Goal: Task Accomplishment & Management: Complete application form

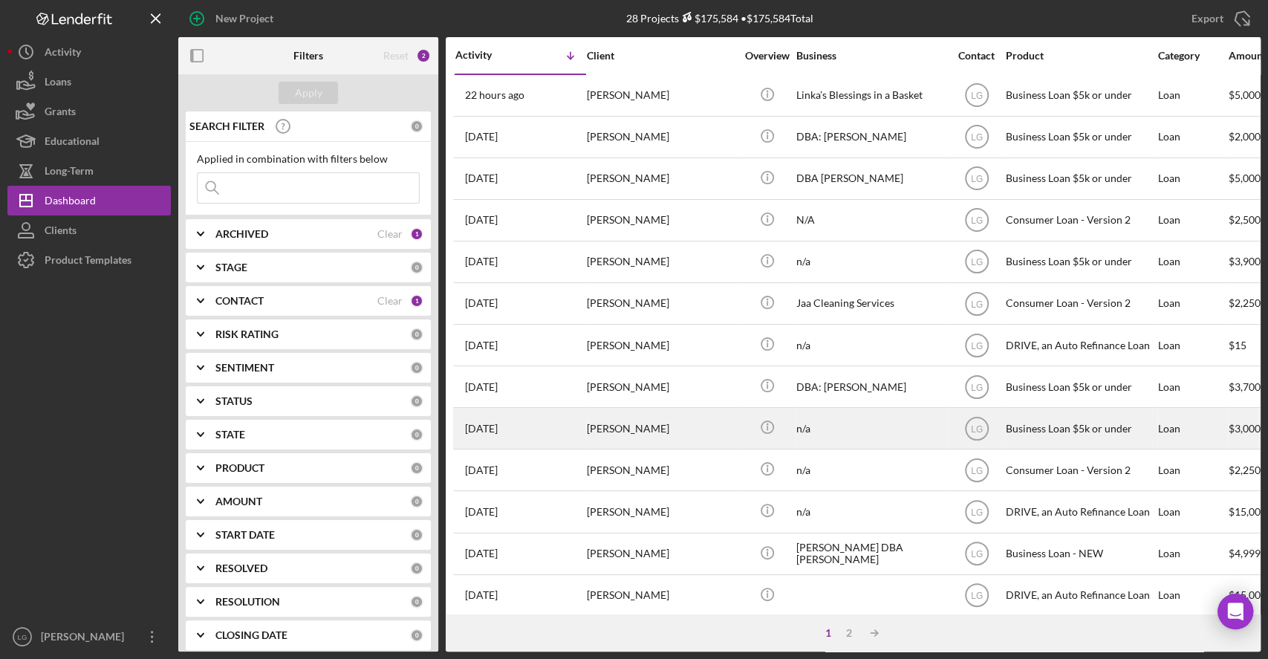
click at [922, 413] on div "n/a" at bounding box center [870, 427] width 149 height 39
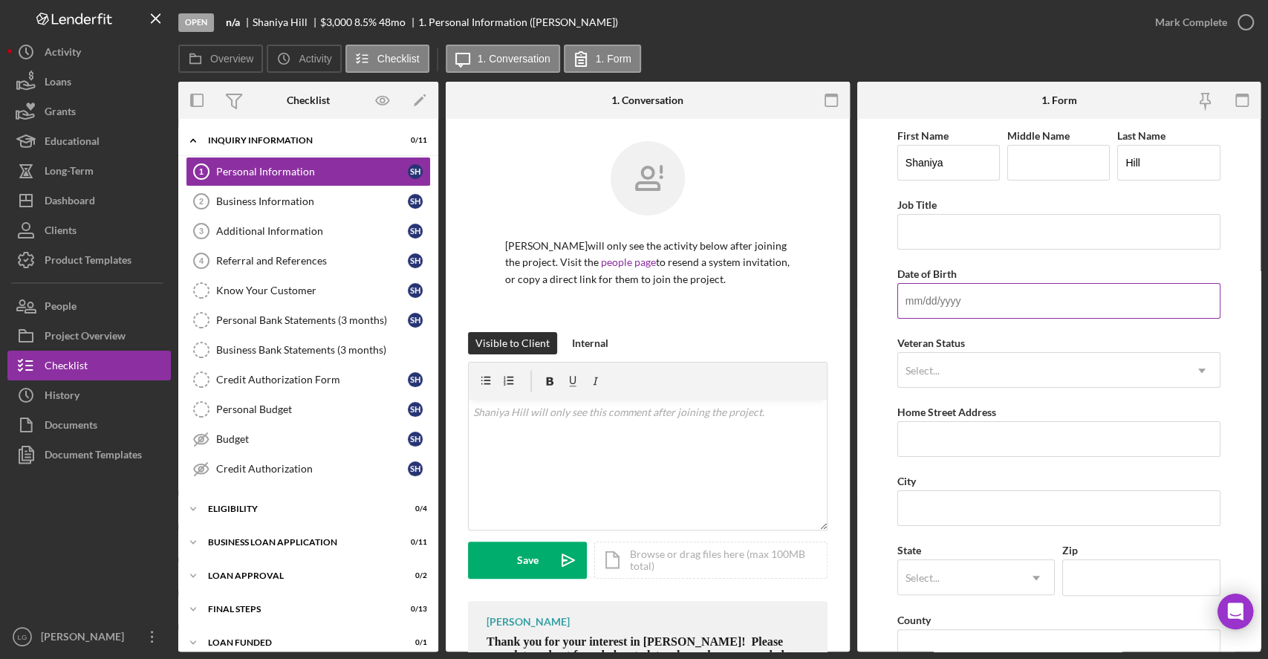
click at [930, 316] on input "Date of Birth" at bounding box center [1058, 301] width 323 height 36
type input "[DATE]"
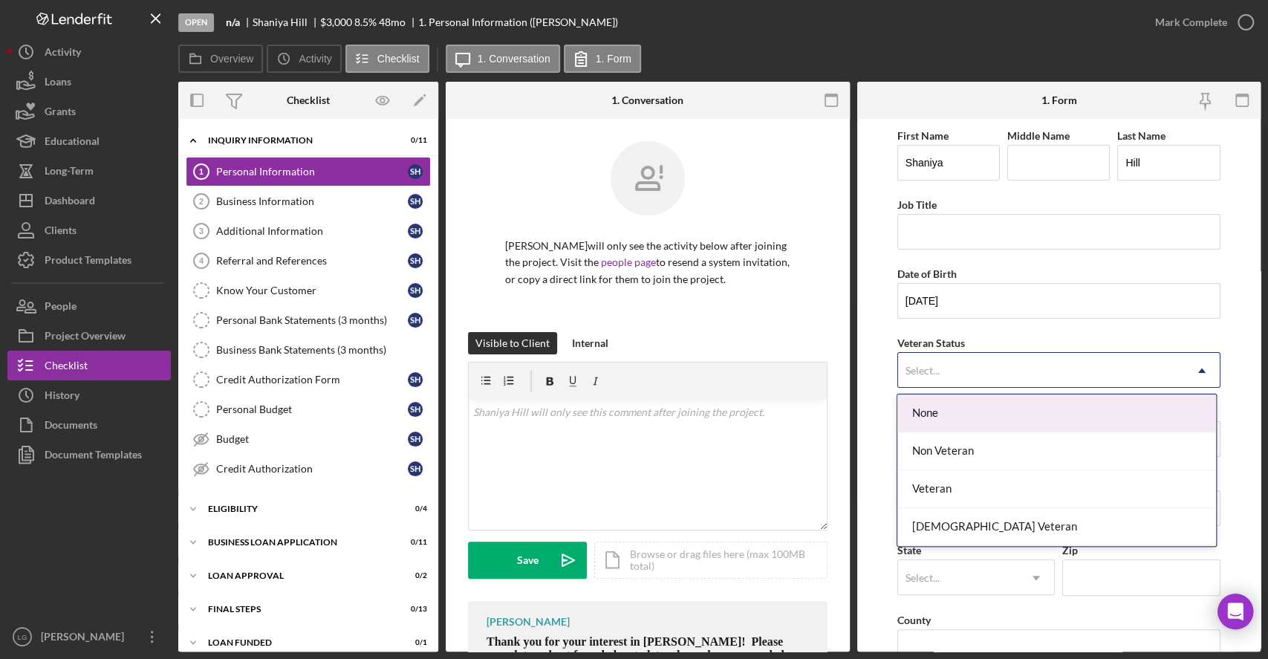
click at [976, 365] on div "Select..." at bounding box center [1041, 370] width 286 height 34
click at [968, 407] on div "None" at bounding box center [1056, 413] width 318 height 38
click at [951, 366] on div "Select..." at bounding box center [1041, 370] width 286 height 34
click at [941, 412] on div "None" at bounding box center [1056, 413] width 318 height 38
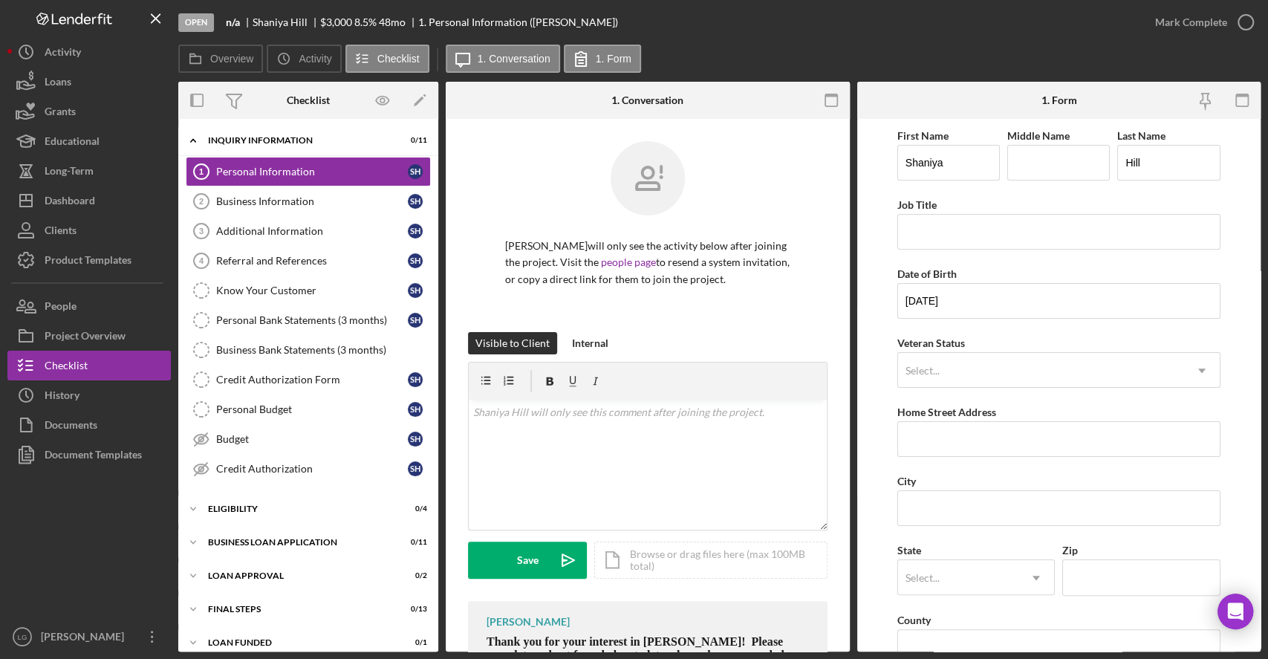
click at [941, 412] on label "Home Street Address" at bounding box center [946, 411] width 99 height 13
click at [941, 421] on input "Home Street Address" at bounding box center [1058, 439] width 323 height 36
click at [940, 444] on input "Home Street Address" at bounding box center [1058, 439] width 323 height 36
type input "8 [PERSON_NAME] ct"
click at [951, 509] on input "City" at bounding box center [1058, 508] width 323 height 36
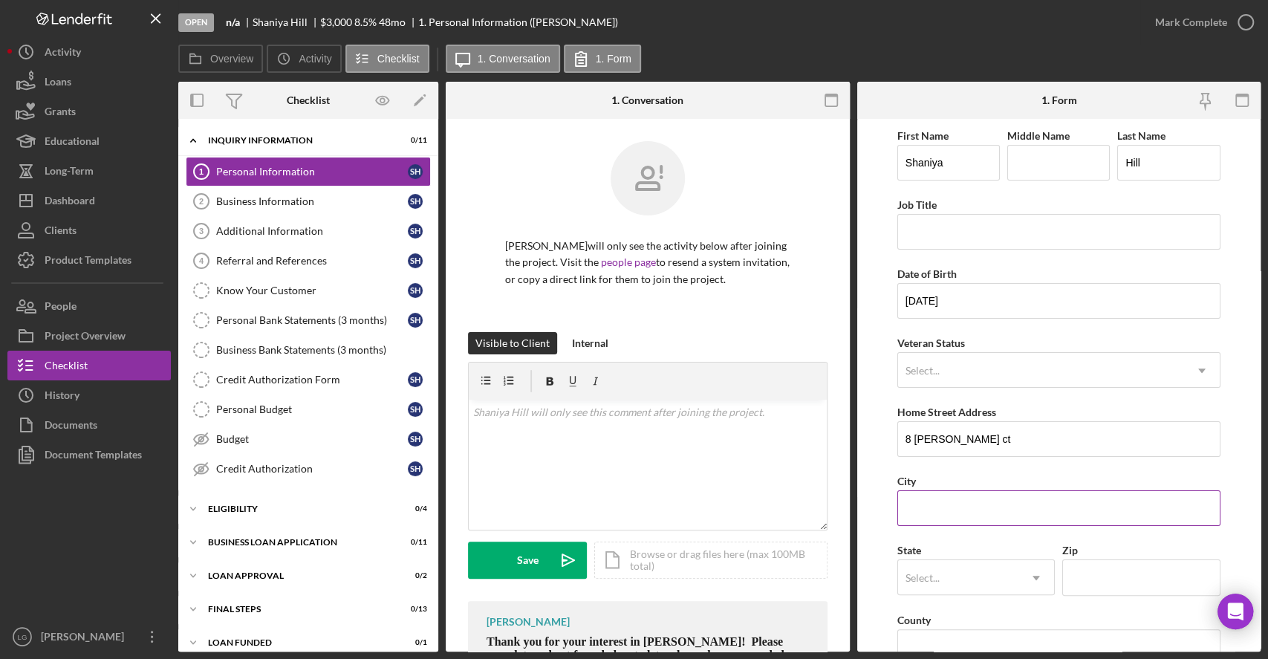
type input "[GEOGRAPHIC_DATA][PERSON_NAME]"
click at [1004, 580] on div "Select..." at bounding box center [958, 578] width 120 height 34
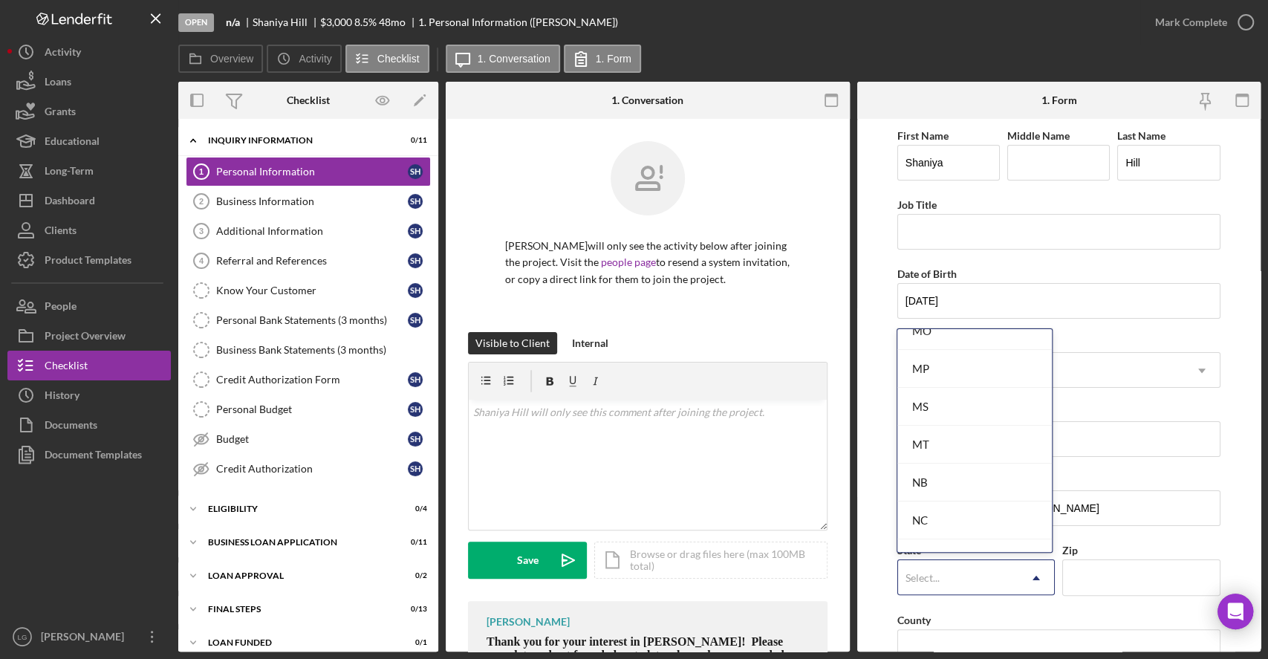
scroll to position [1319, 0]
click at [959, 339] on div "MO" at bounding box center [974, 355] width 154 height 38
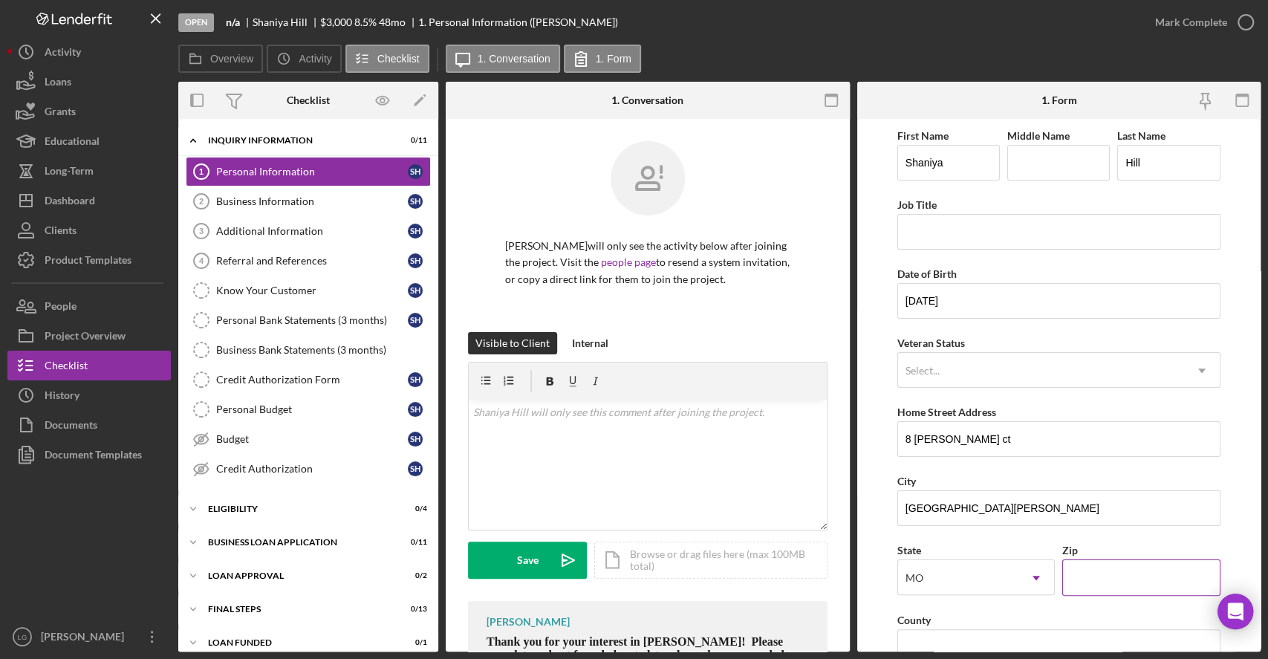
click at [1111, 577] on input "Zip" at bounding box center [1140, 577] width 157 height 36
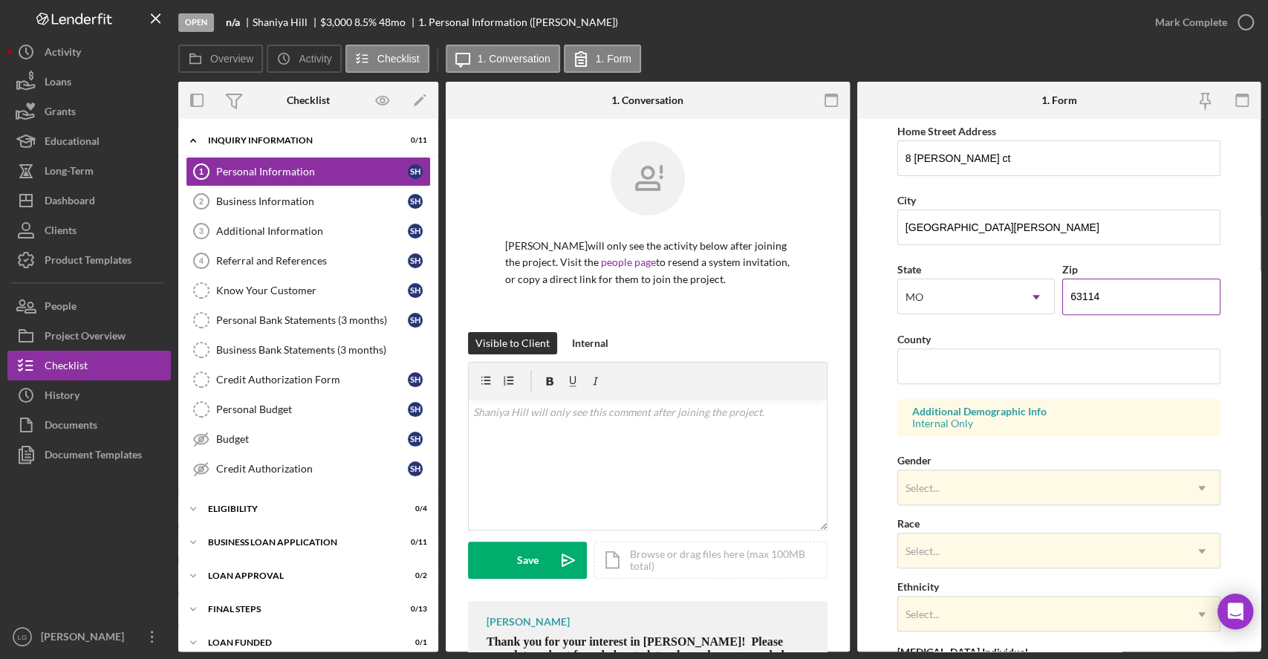
scroll to position [282, 0]
type input "63114"
click at [1054, 336] on div "County" at bounding box center [1058, 337] width 323 height 19
click at [1045, 377] on input "County" at bounding box center [1058, 365] width 323 height 36
click at [1045, 374] on input "County" at bounding box center [1058, 365] width 323 height 36
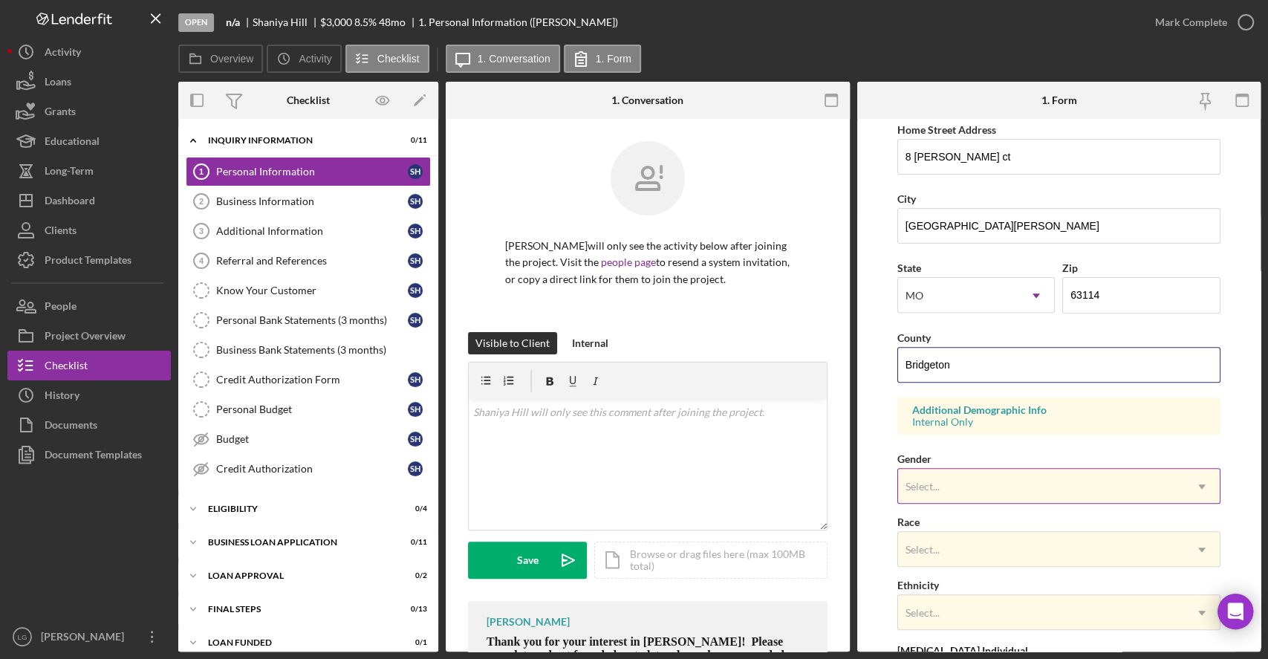
type input "Bridgeton"
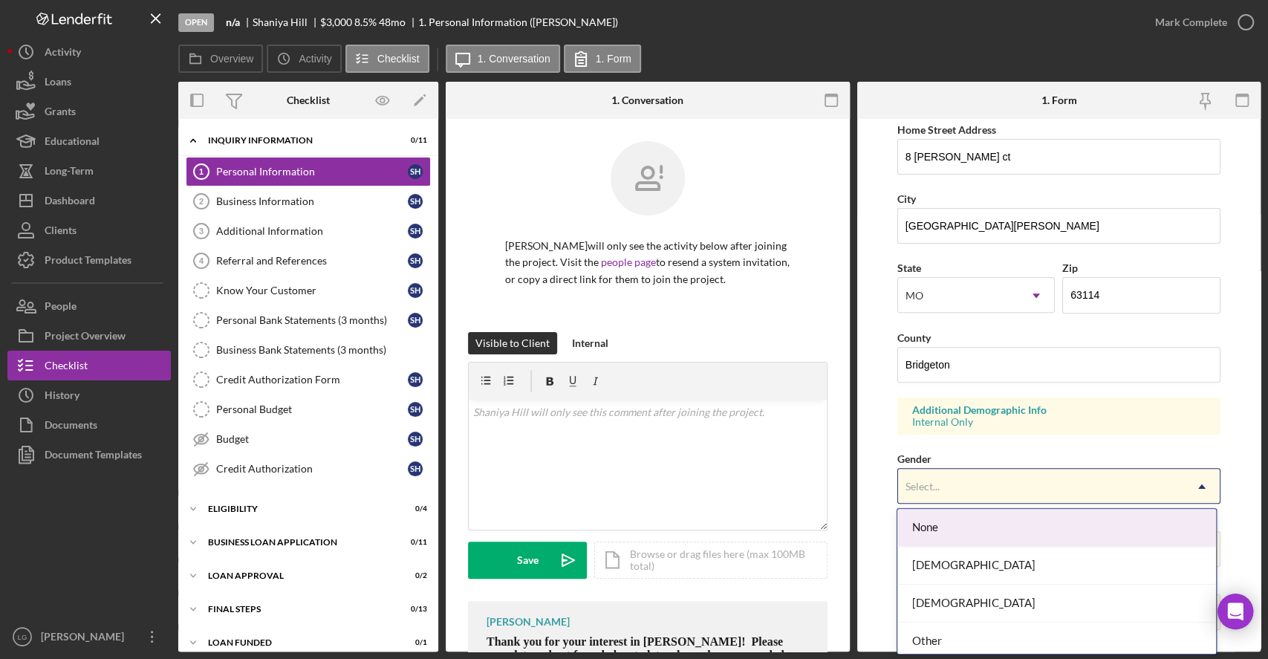
click at [1040, 493] on div "Select..." at bounding box center [1041, 486] width 286 height 34
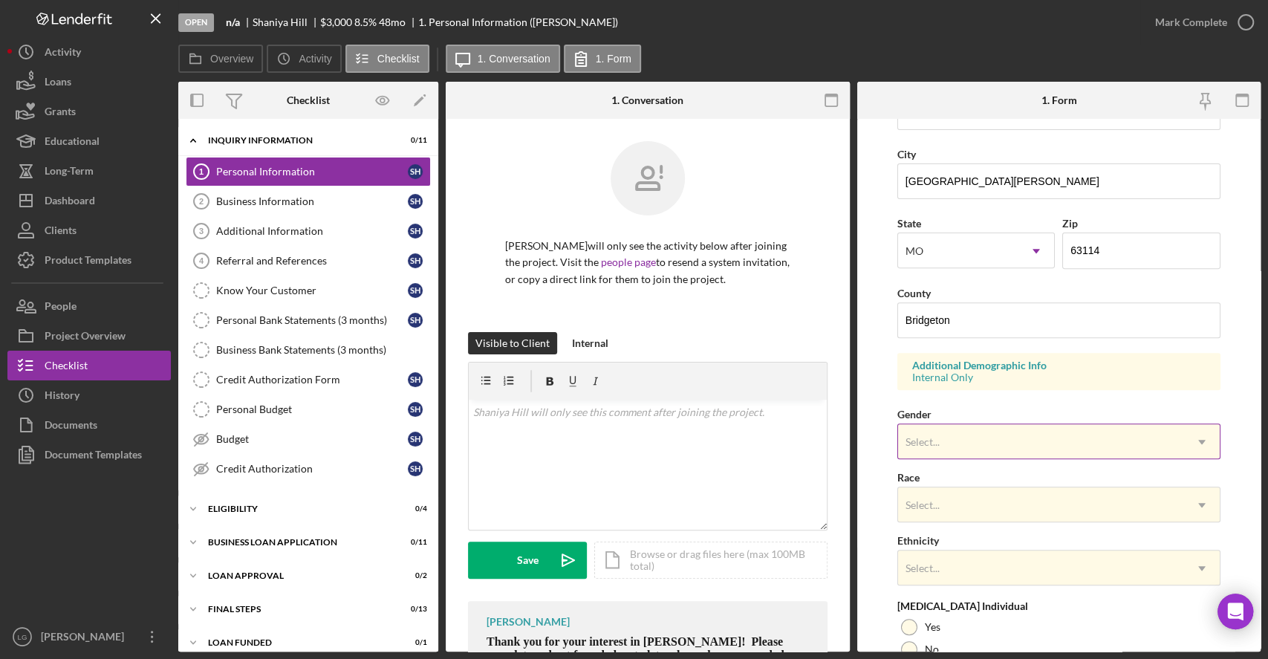
scroll to position [335, 0]
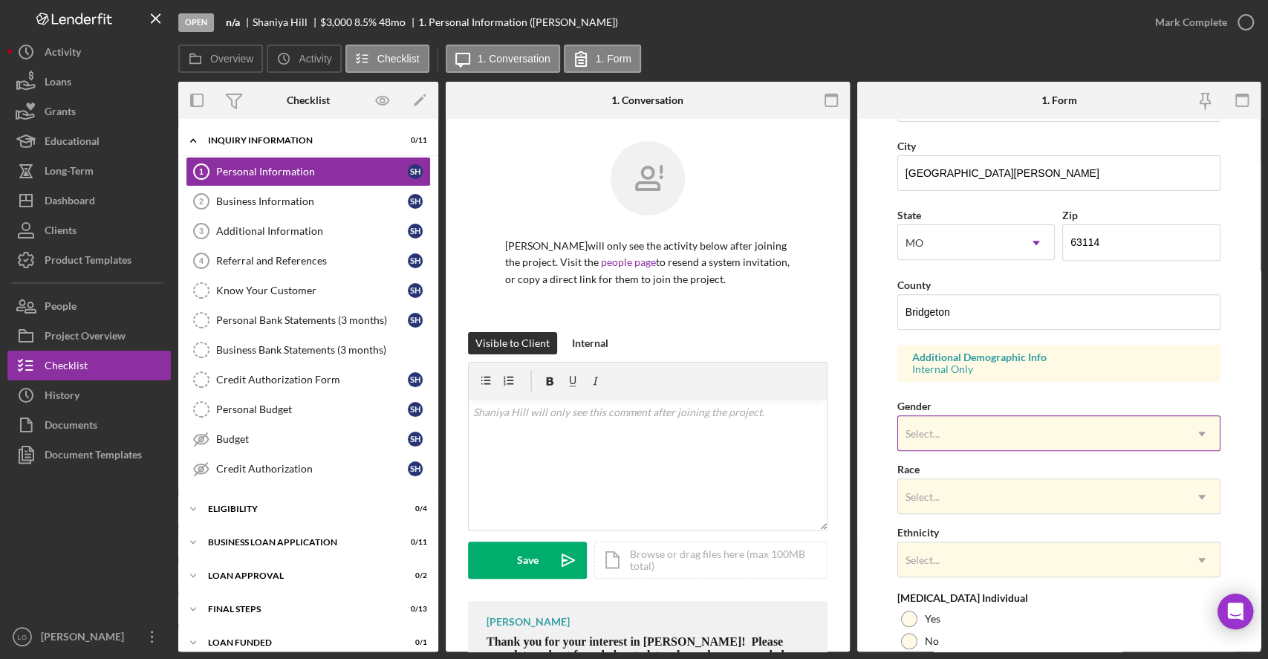
click at [1015, 424] on div "Select..." at bounding box center [1041, 434] width 286 height 34
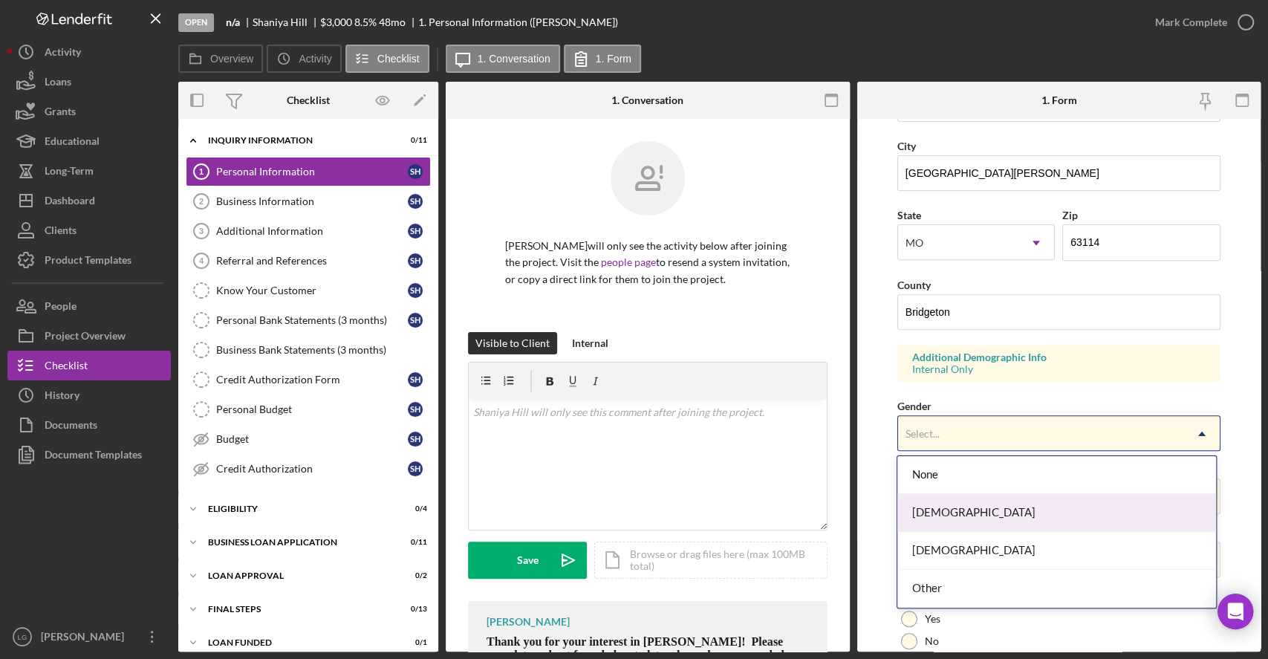
click at [1005, 527] on div "[DEMOGRAPHIC_DATA]" at bounding box center [1056, 513] width 318 height 38
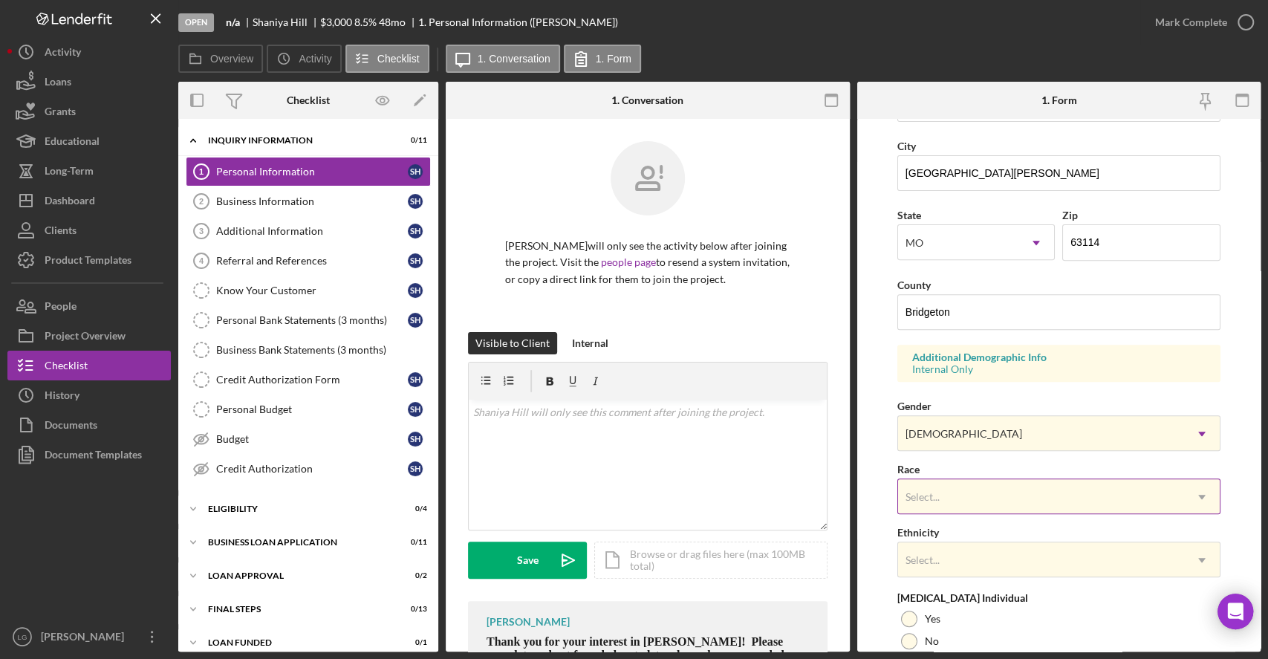
click at [1068, 483] on div "Select..." at bounding box center [1041, 497] width 286 height 34
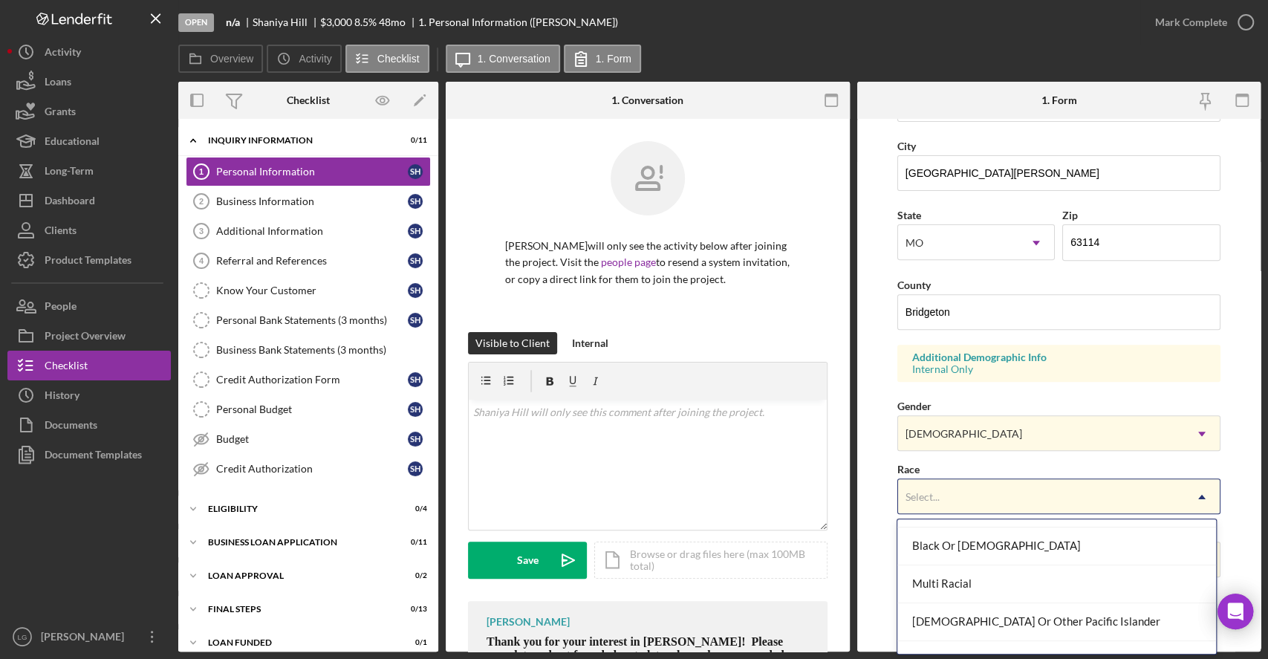
scroll to position [105, 0]
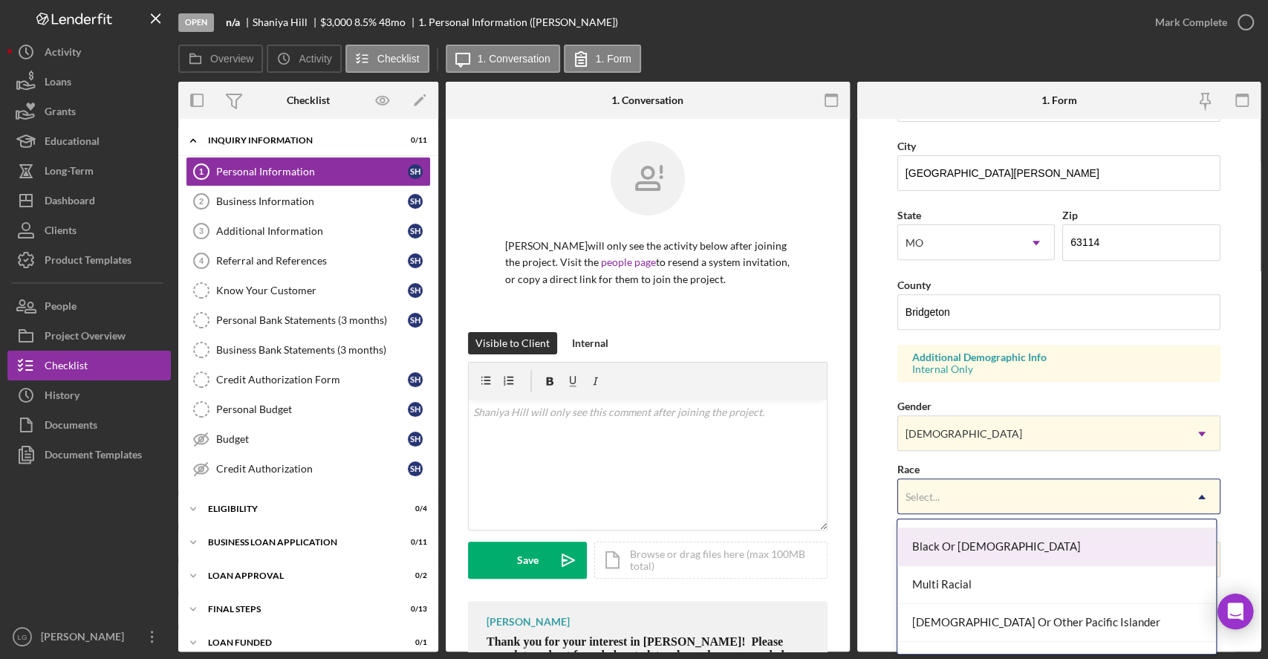
click at [1045, 543] on div "Black Or [DEMOGRAPHIC_DATA]" at bounding box center [1056, 547] width 318 height 38
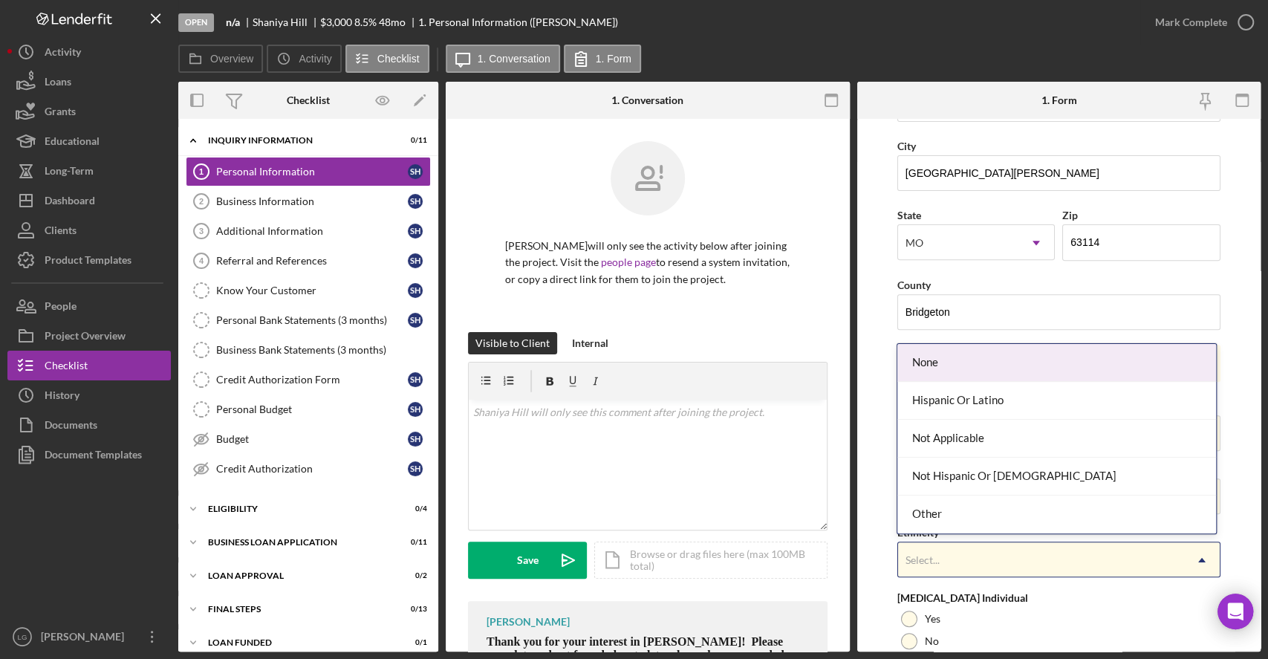
click at [1014, 551] on div "Select..." at bounding box center [1041, 560] width 286 height 34
click at [948, 362] on div "None" at bounding box center [1056, 363] width 318 height 38
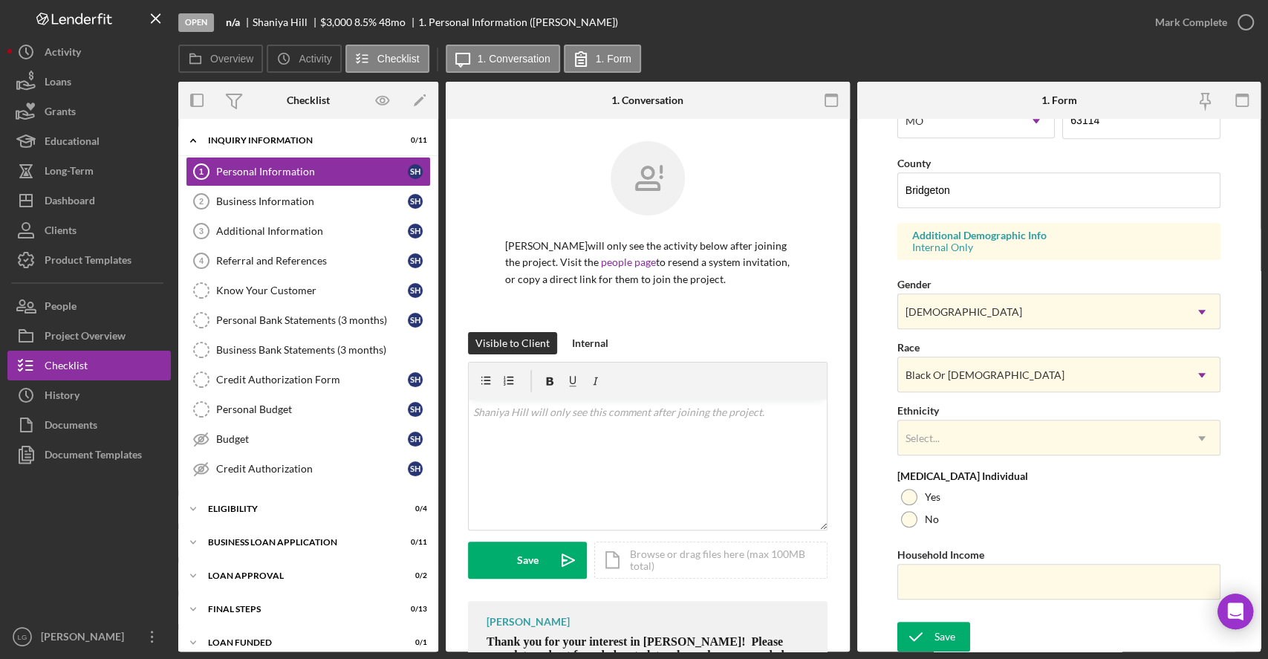
scroll to position [0, 0]
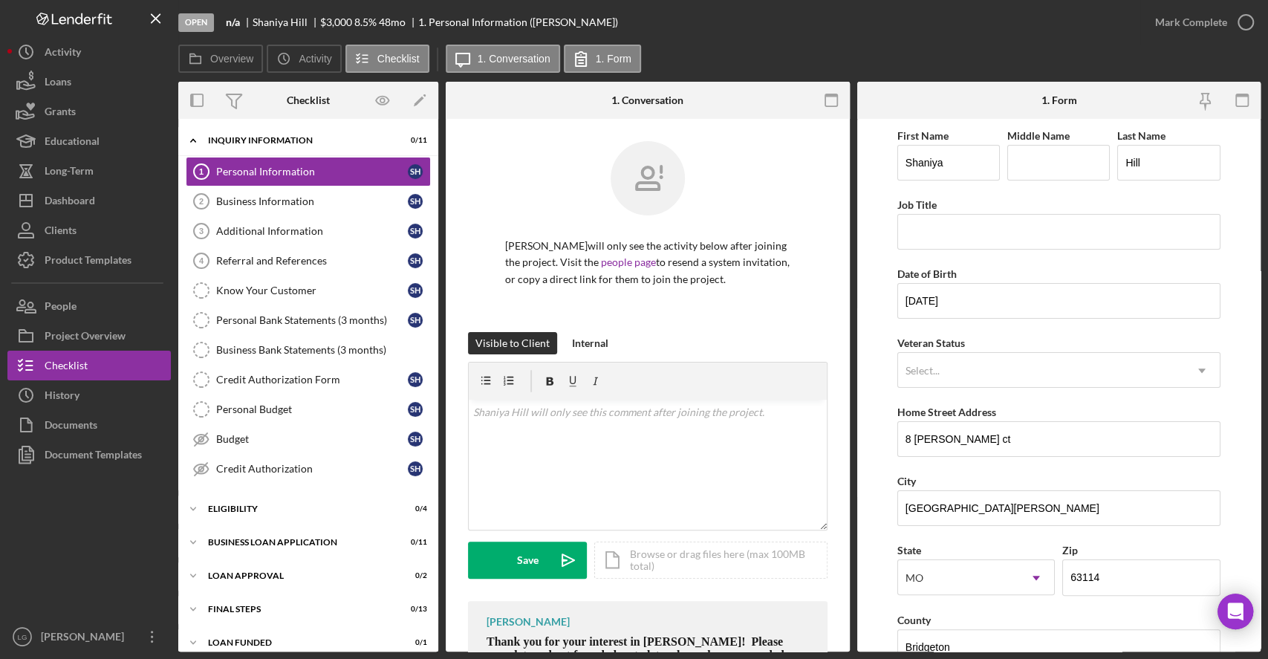
click at [940, 472] on div "City" at bounding box center [1058, 481] width 323 height 19
click at [910, 247] on input "Job Title" at bounding box center [1058, 232] width 323 height 36
type input "Canes Crewmember"
click at [284, 192] on link "Business Information 2 Business Information S H" at bounding box center [308, 201] width 245 height 30
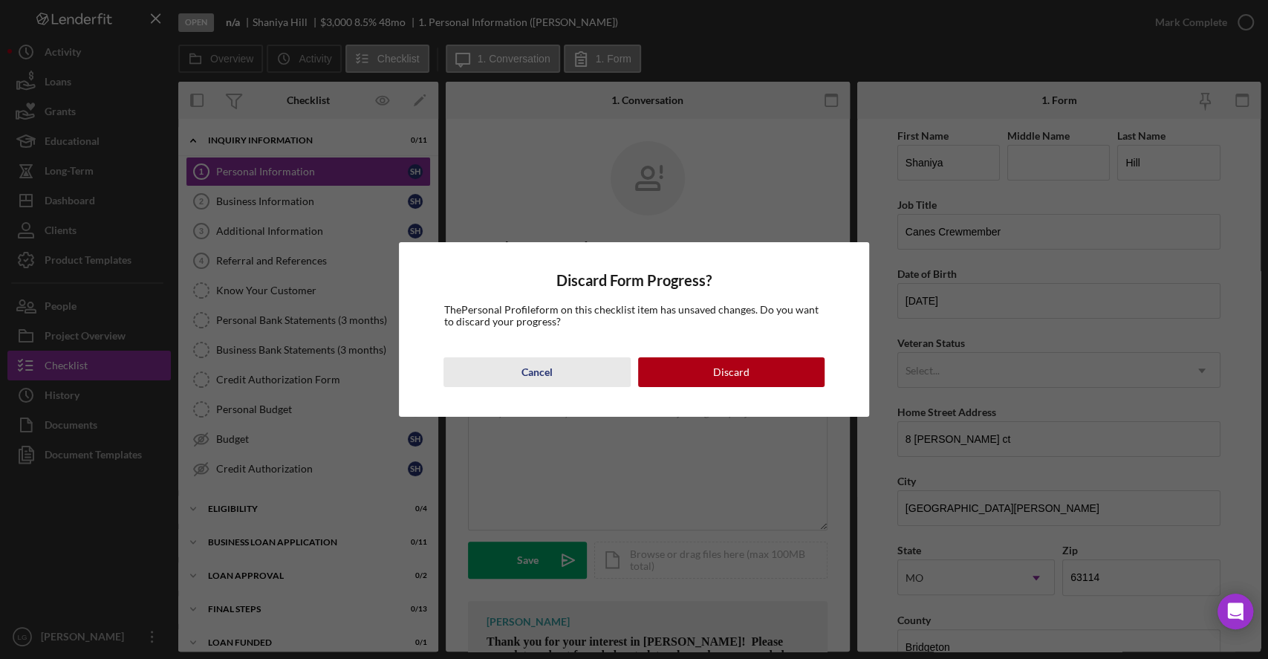
click at [529, 357] on div "Cancel Discard" at bounding box center [633, 372] width 380 height 30
click at [477, 380] on button "Cancel" at bounding box center [536, 372] width 186 height 30
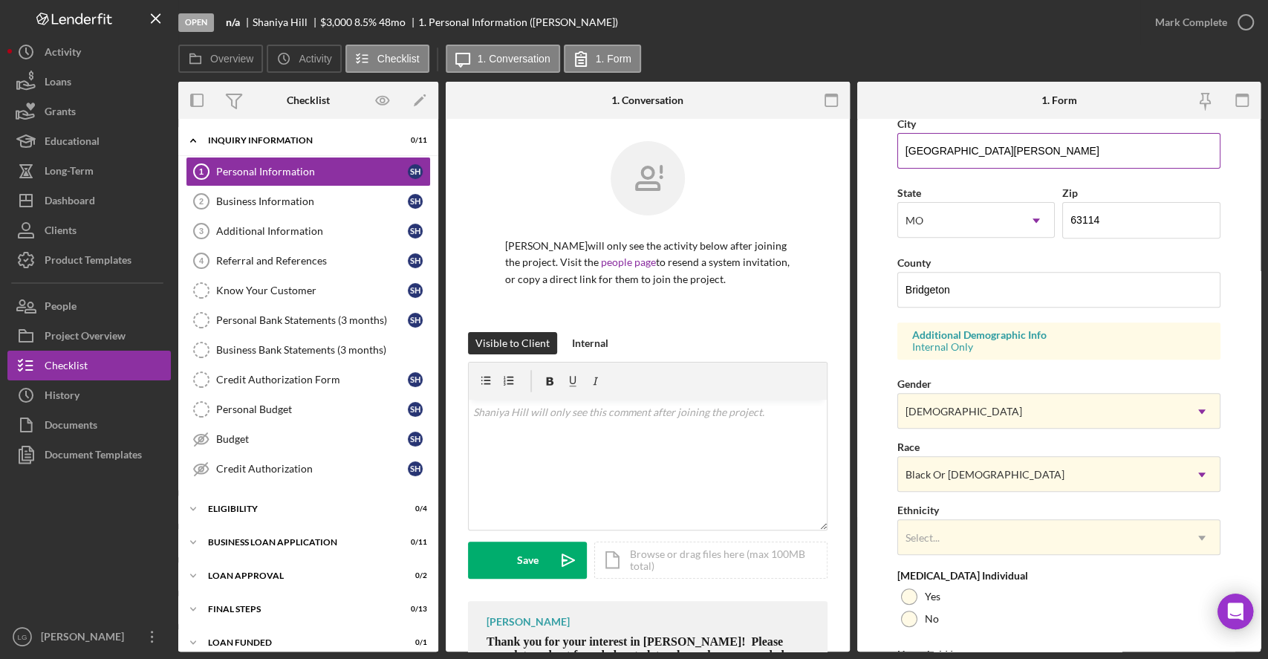
scroll to position [457, 0]
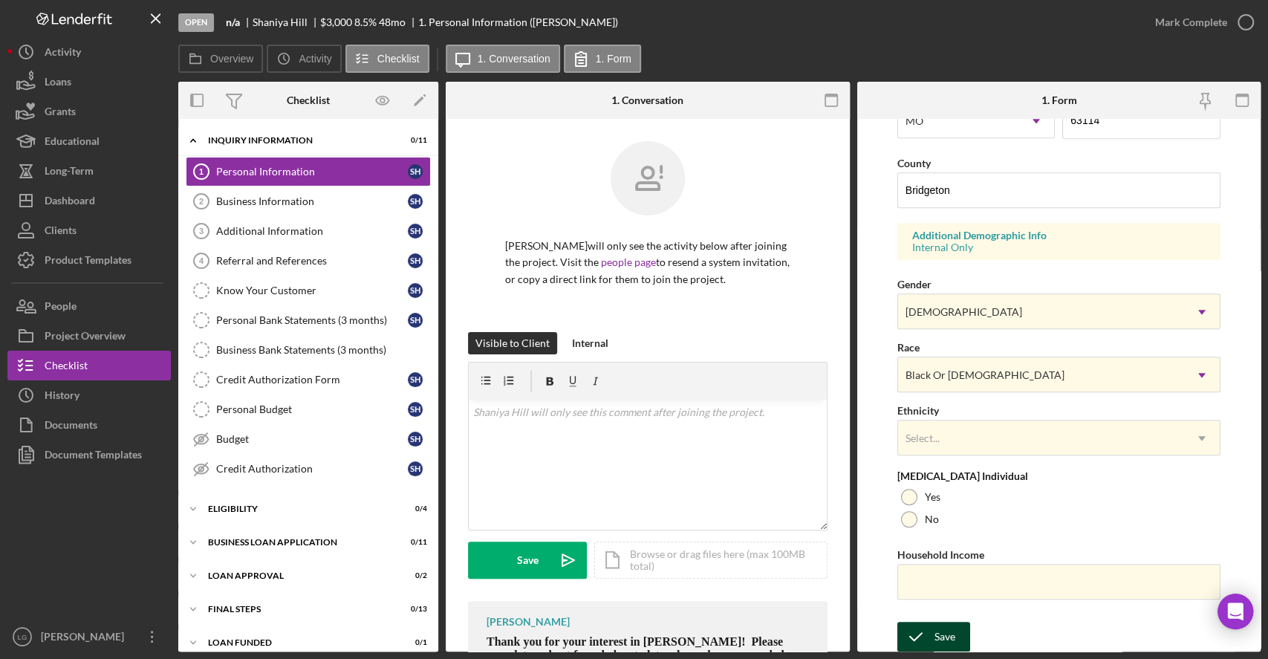
click at [944, 625] on div "Save" at bounding box center [944, 637] width 21 height 30
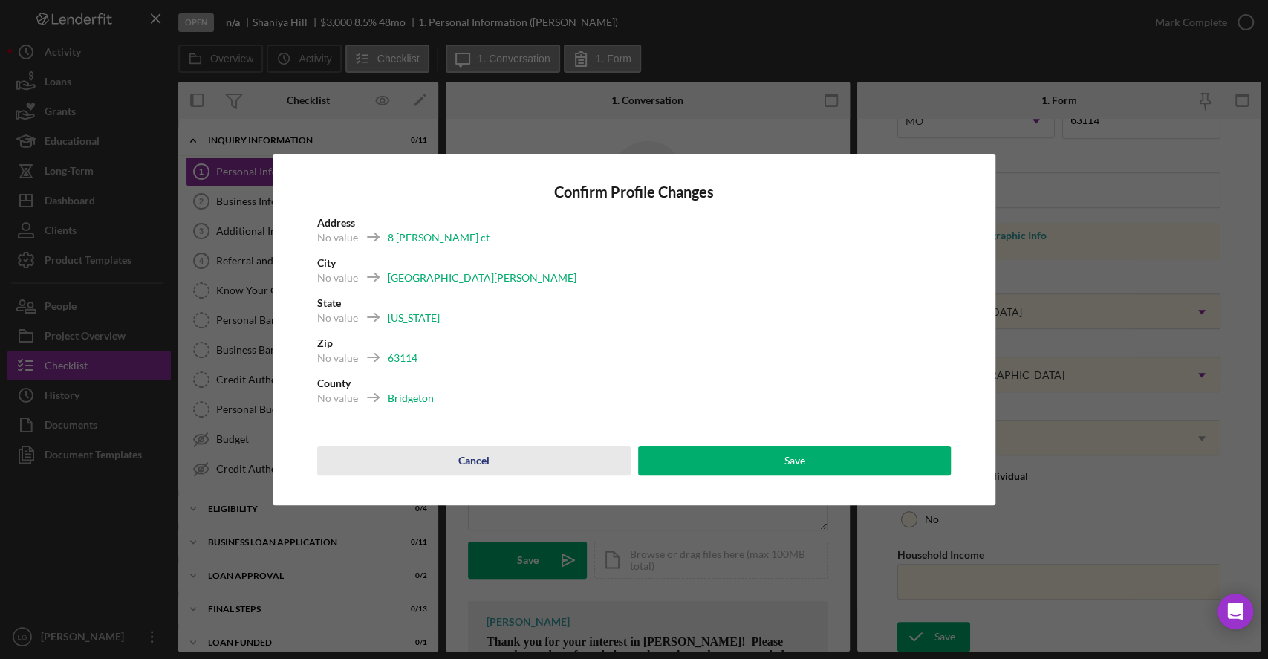
click at [529, 472] on button "Cancel" at bounding box center [473, 461] width 313 height 30
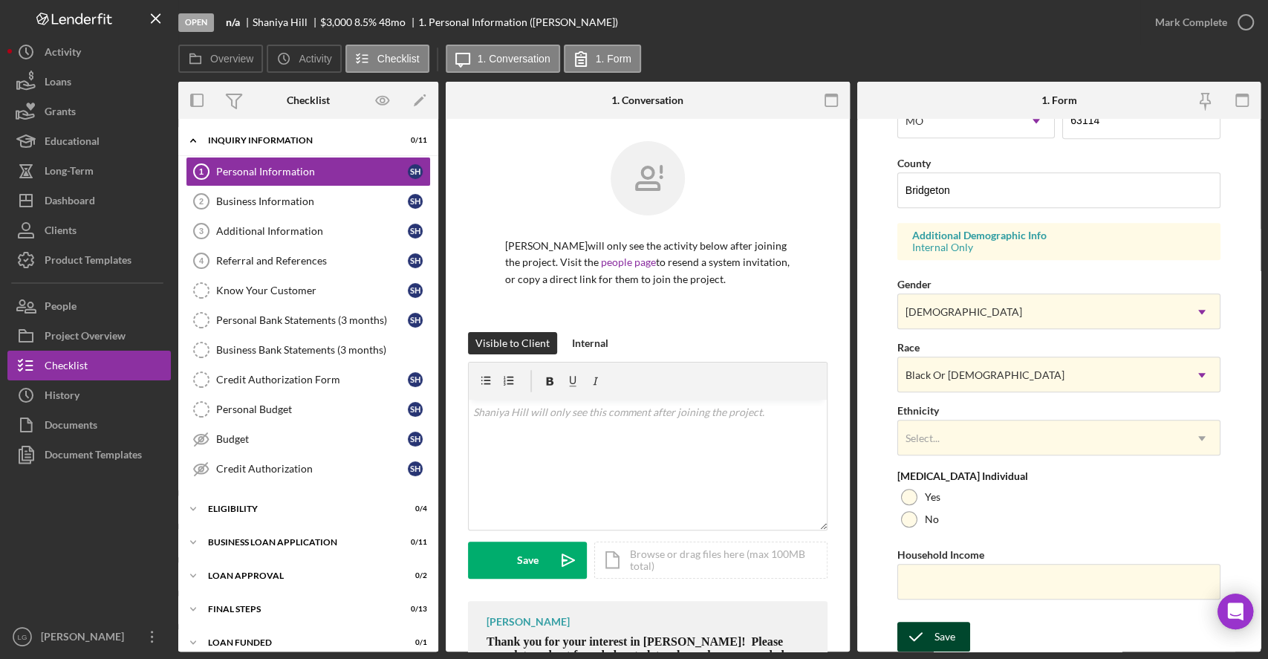
click at [918, 625] on icon "submit" at bounding box center [915, 636] width 37 height 37
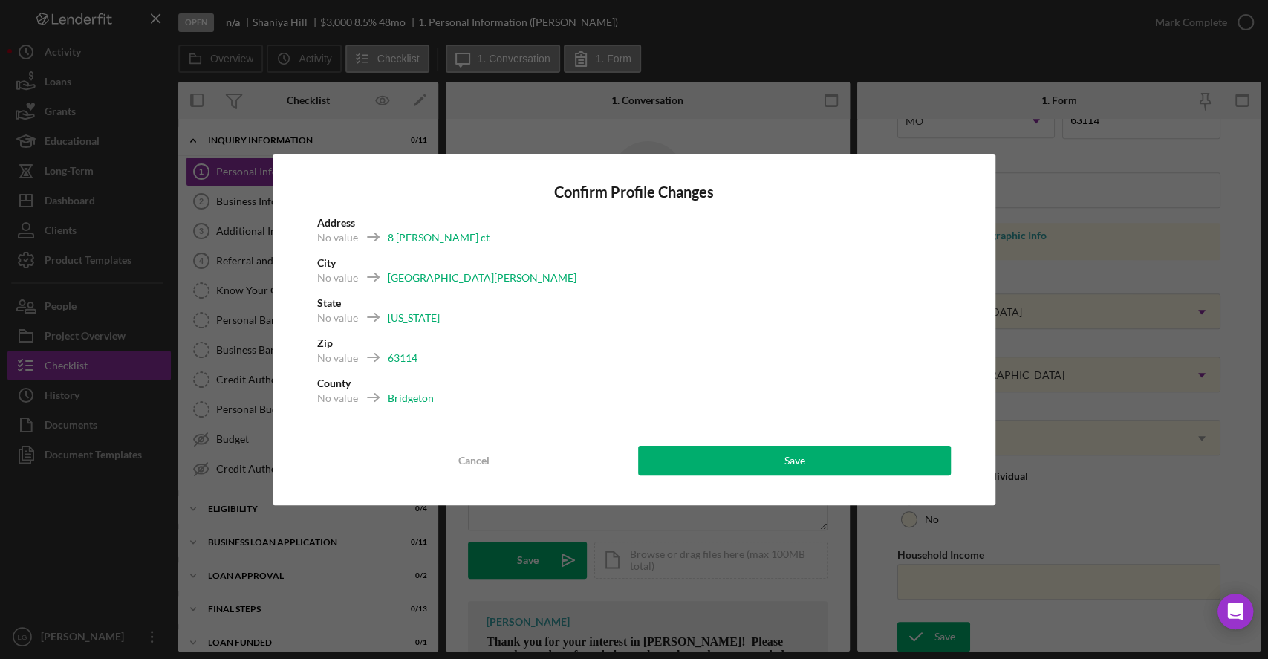
click at [898, 482] on div "Confirm Profile Changes Address No value 8 [PERSON_NAME] ct City No value [GEOG…" at bounding box center [634, 329] width 723 height 351
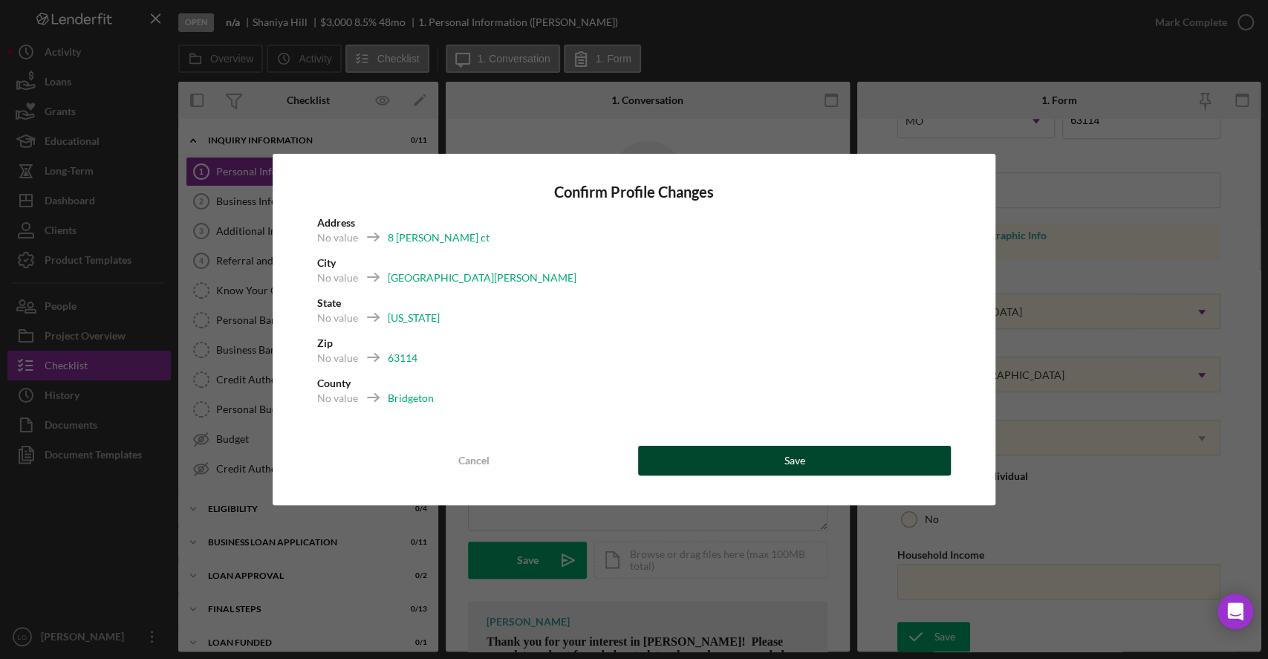
click at [899, 472] on button "Save" at bounding box center [794, 461] width 313 height 30
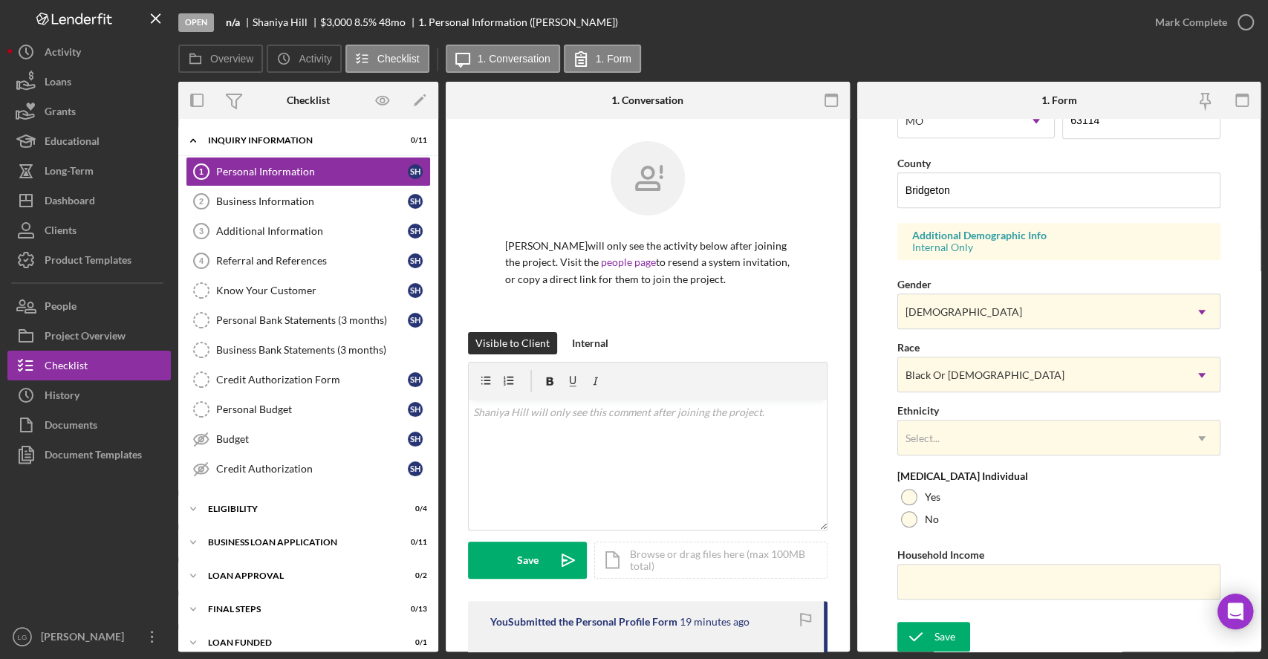
click at [685, 250] on p "[PERSON_NAME] will only see the activity below after joining the project. Visit…" at bounding box center [647, 263] width 285 height 50
click at [108, 192] on button "Icon/Dashboard Dashboard" at bounding box center [88, 201] width 163 height 30
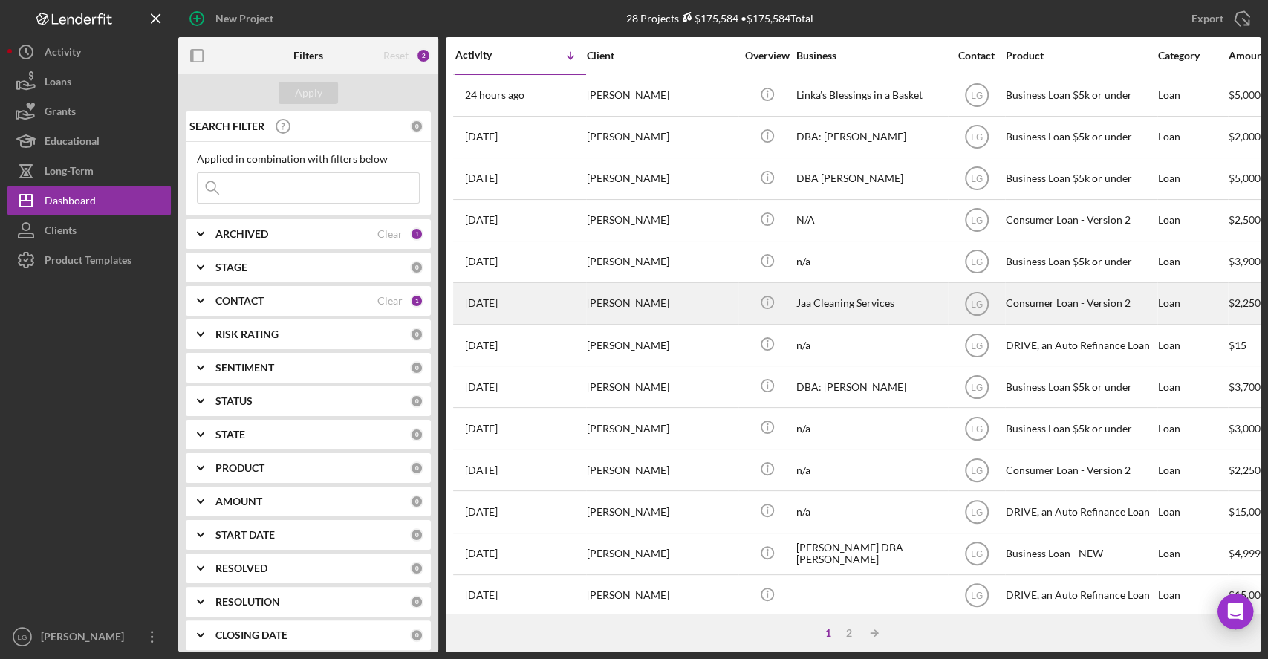
click at [692, 290] on div "[PERSON_NAME]" at bounding box center [661, 303] width 149 height 39
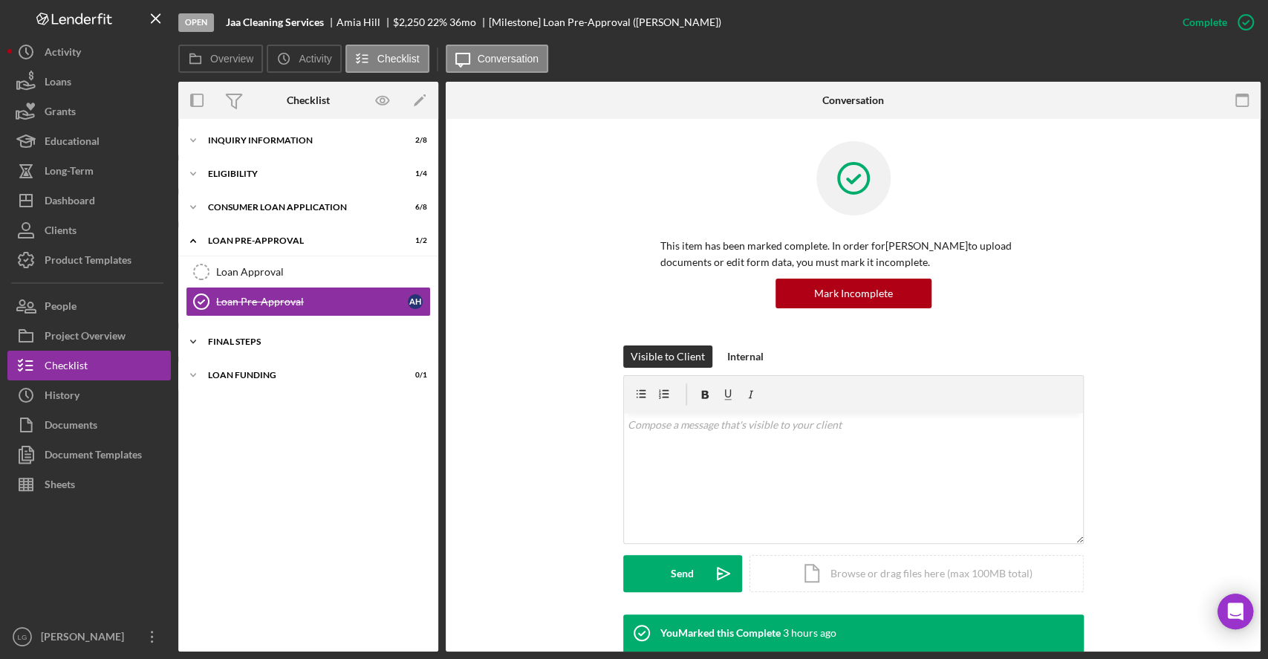
click at [422, 342] on div "FINAL STEPS" at bounding box center [317, 341] width 219 height 9
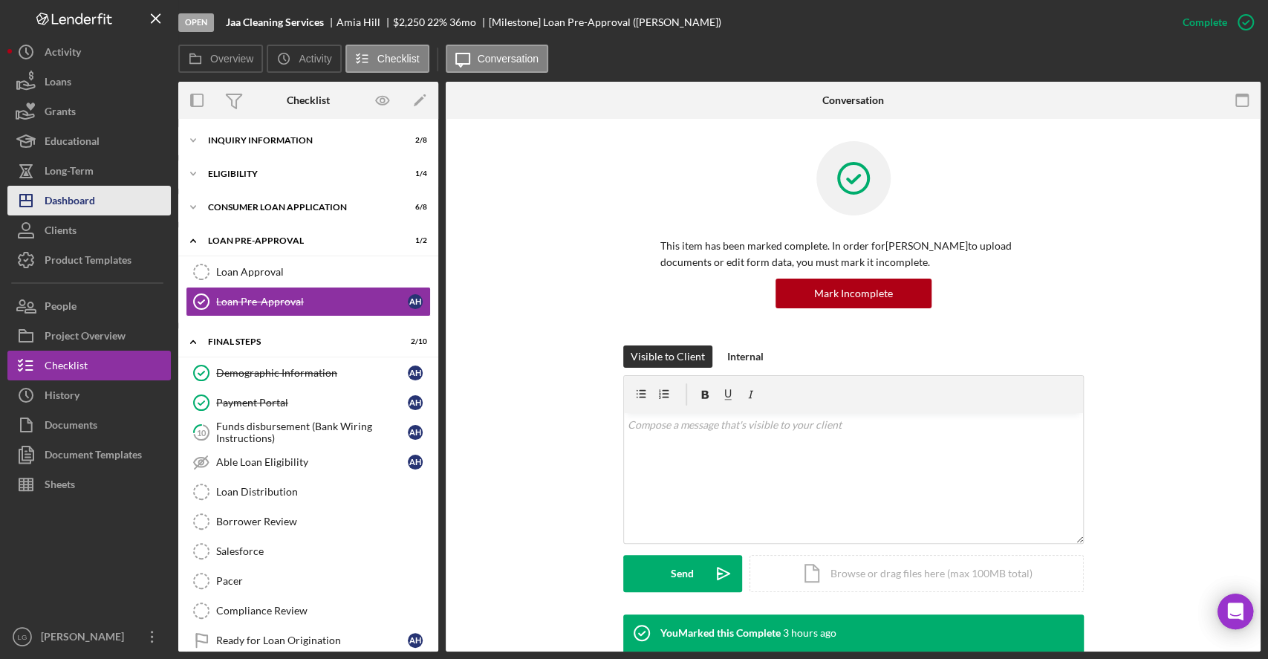
click at [130, 209] on button "Icon/Dashboard Dashboard" at bounding box center [88, 201] width 163 height 30
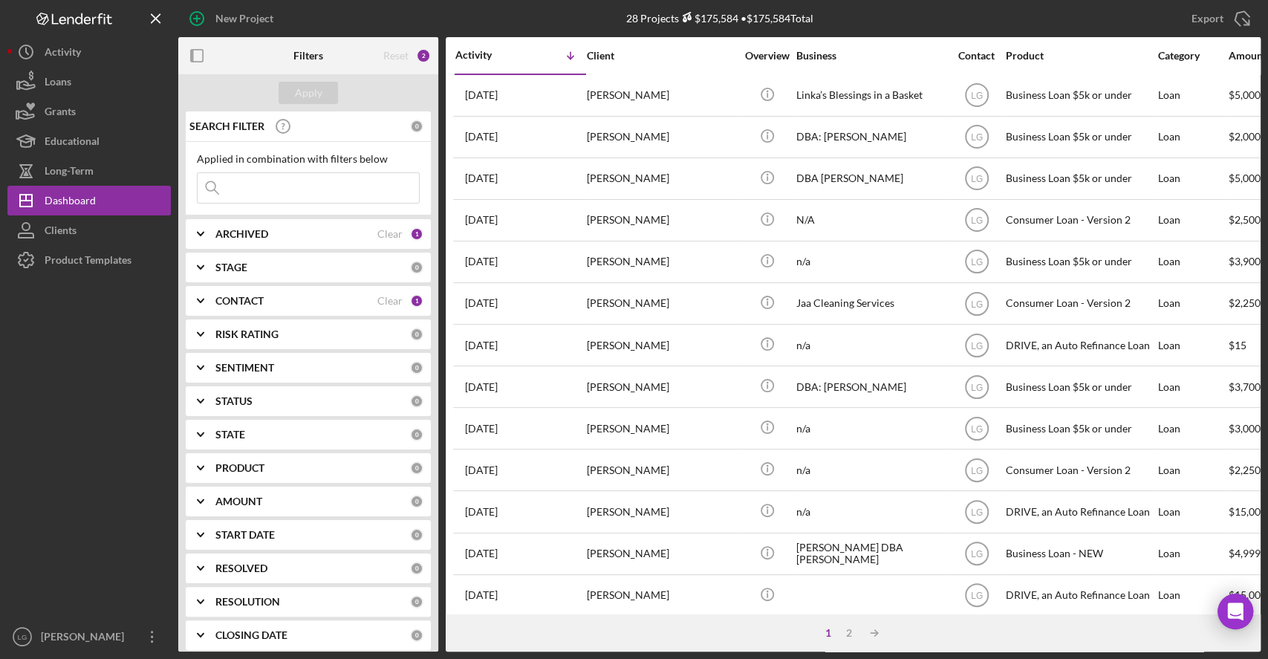
scroll to position [515, 0]
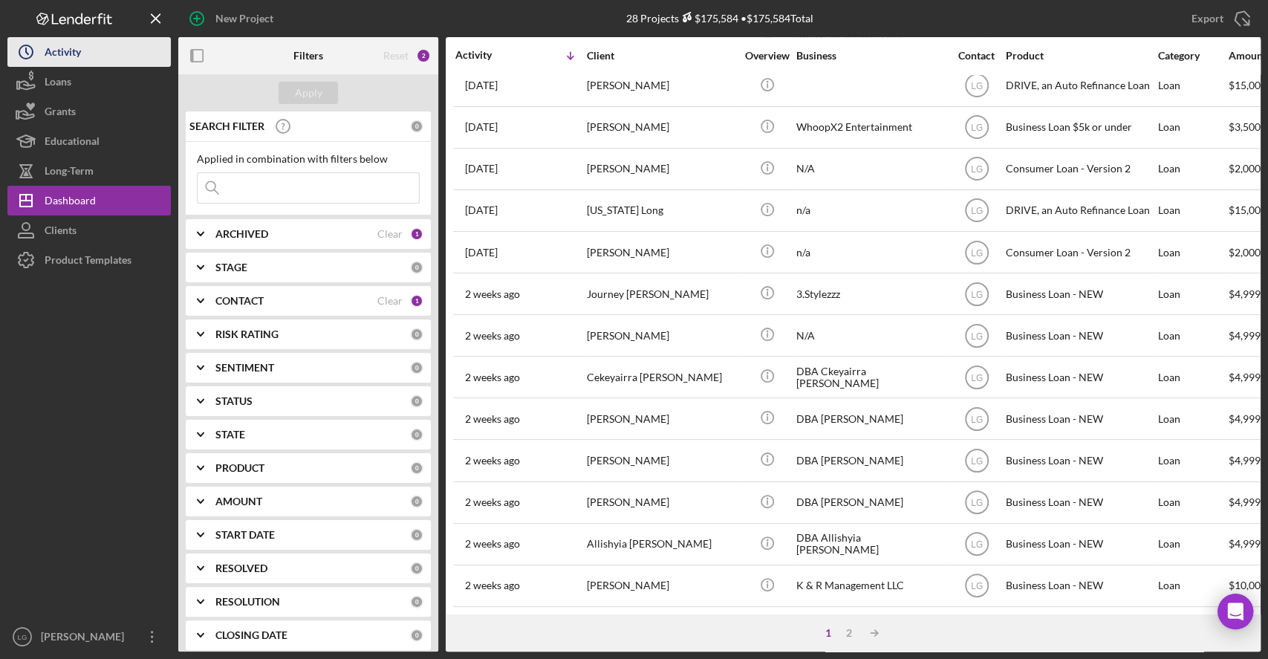
click at [102, 53] on button "Icon/History Activity" at bounding box center [88, 52] width 163 height 30
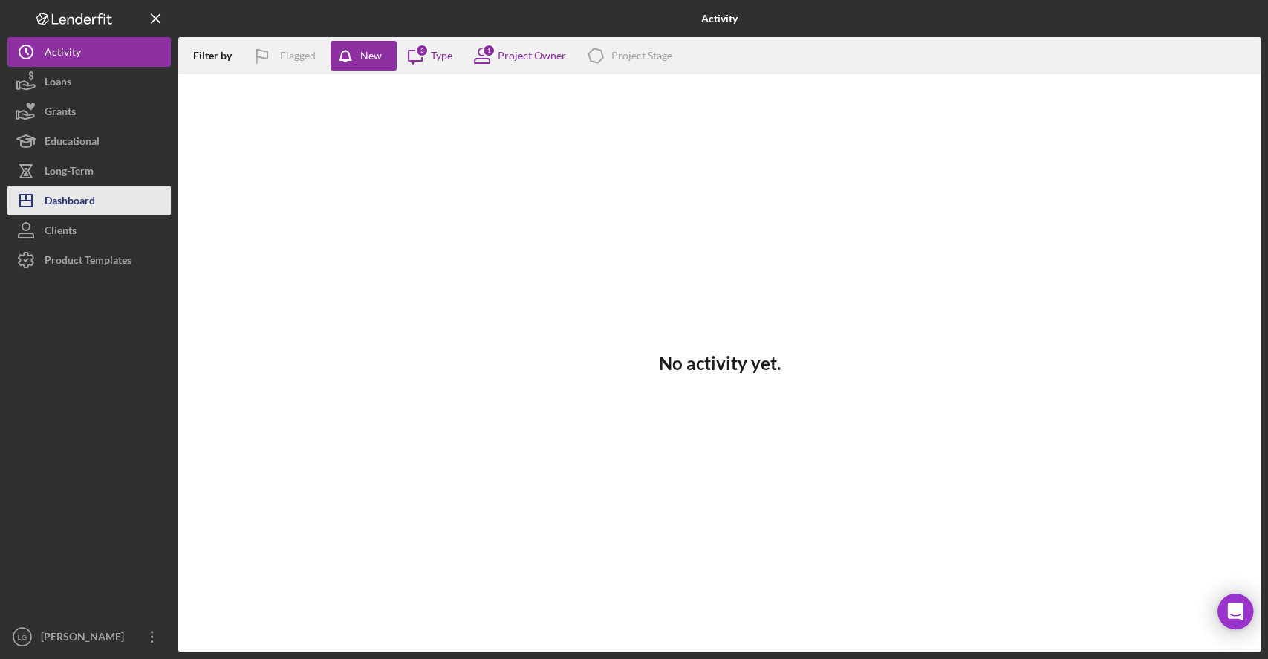
click at [136, 198] on button "Icon/Dashboard Dashboard" at bounding box center [88, 201] width 163 height 30
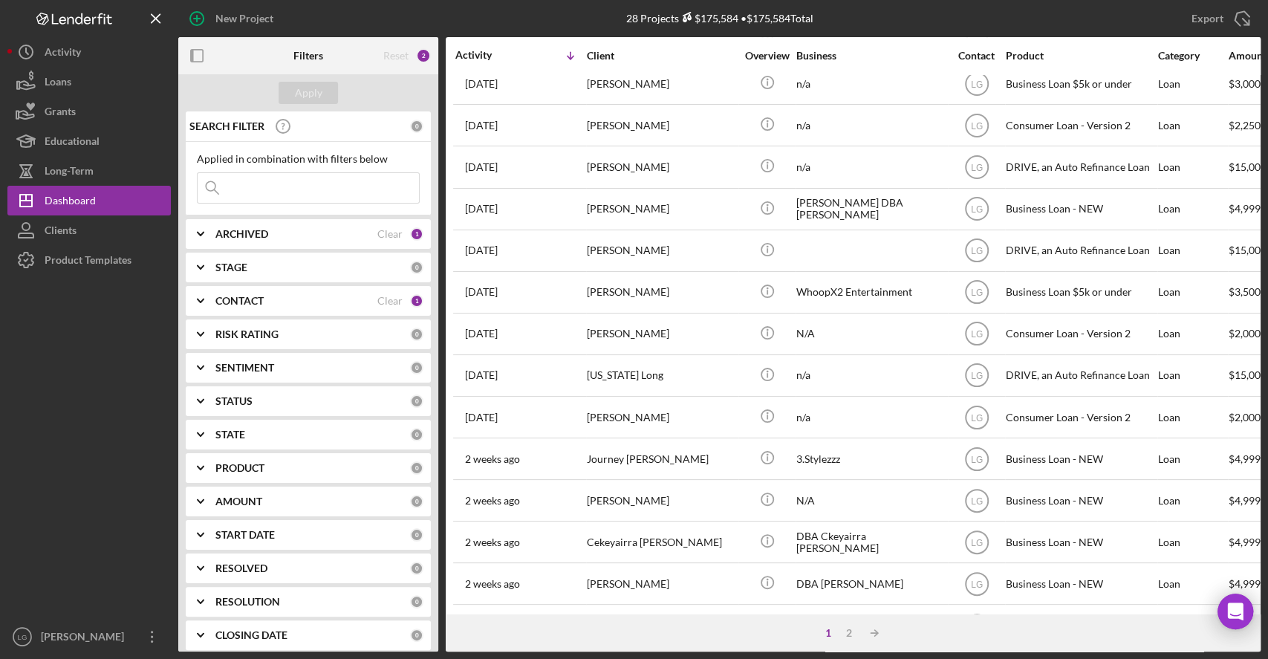
scroll to position [515, 0]
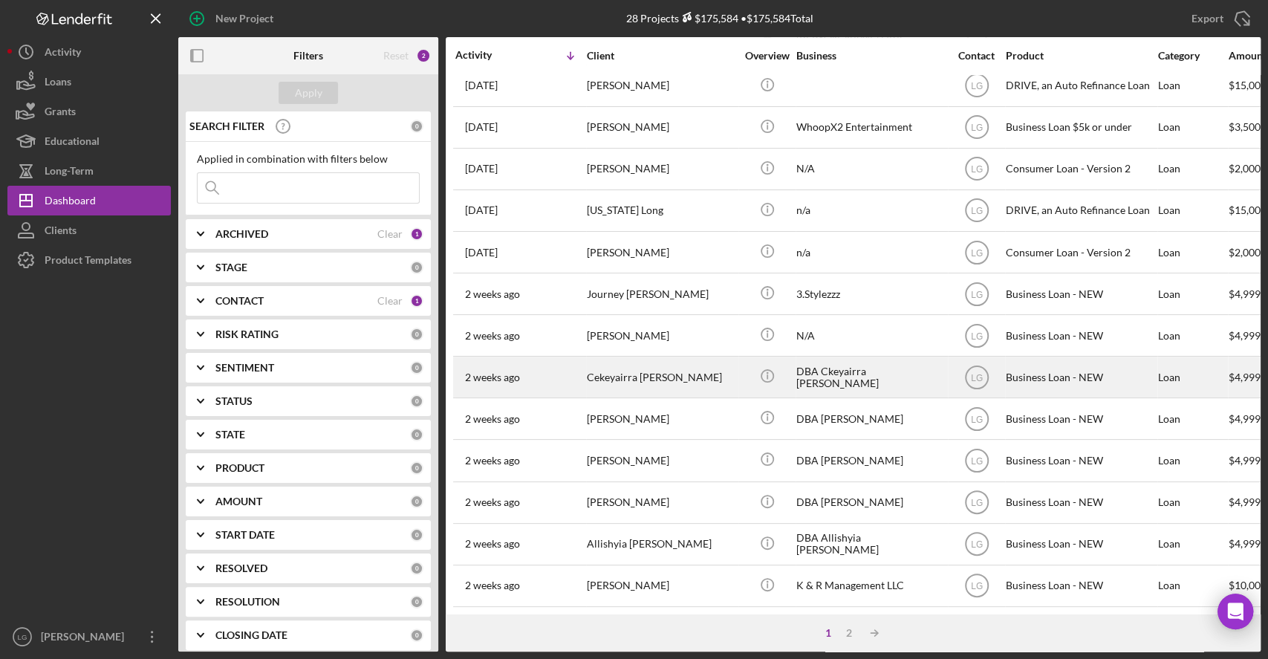
click at [7, 186] on button "Icon/Dashboard Dashboard" at bounding box center [88, 201] width 163 height 30
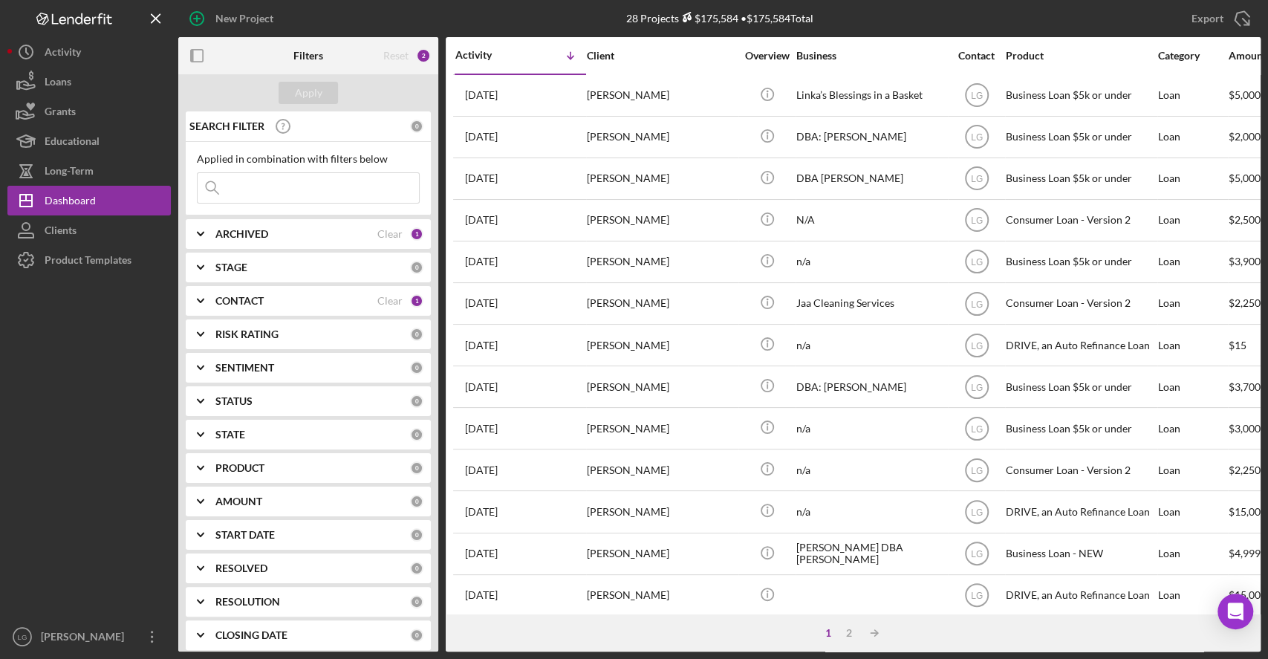
click at [410, 300] on div "1" at bounding box center [416, 300] width 13 height 13
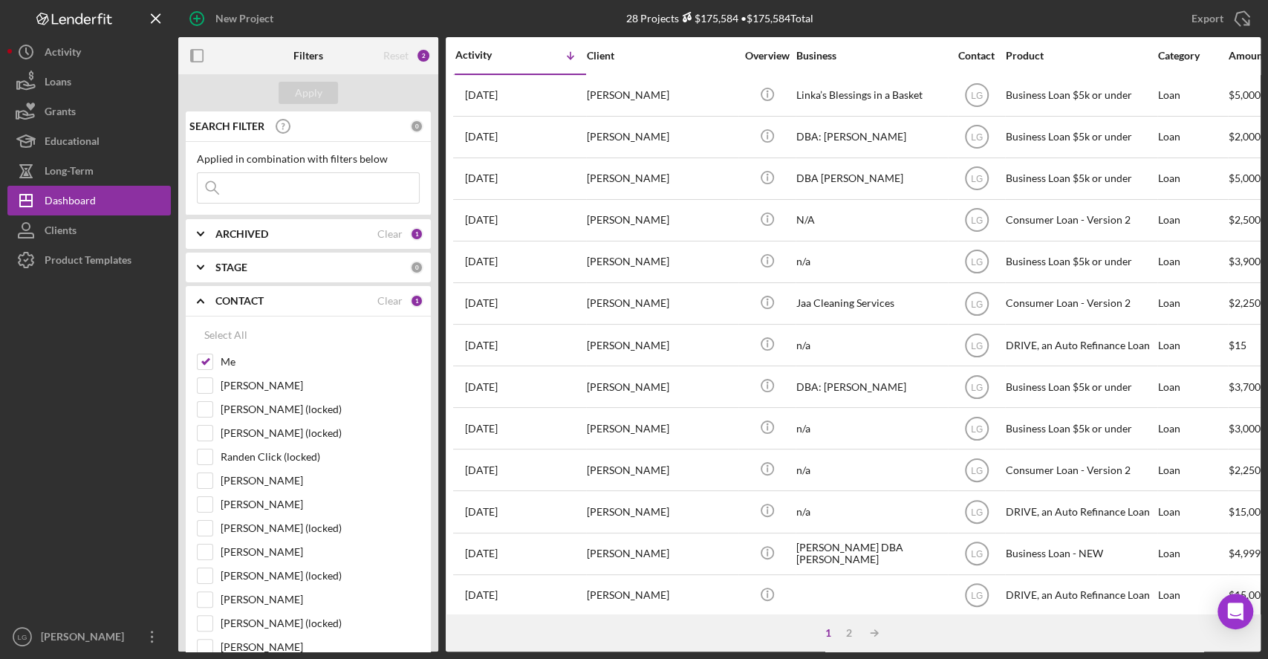
click at [410, 300] on div "1" at bounding box center [416, 300] width 13 height 13
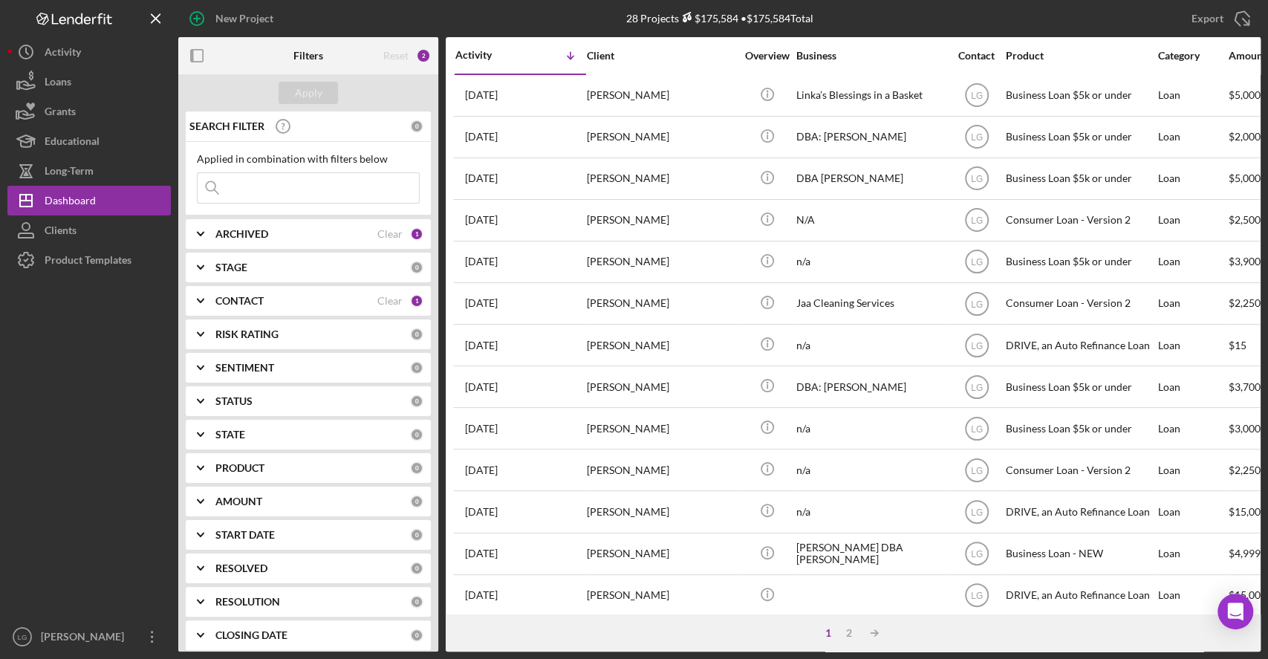
click at [410, 300] on div "1" at bounding box center [416, 300] width 13 height 13
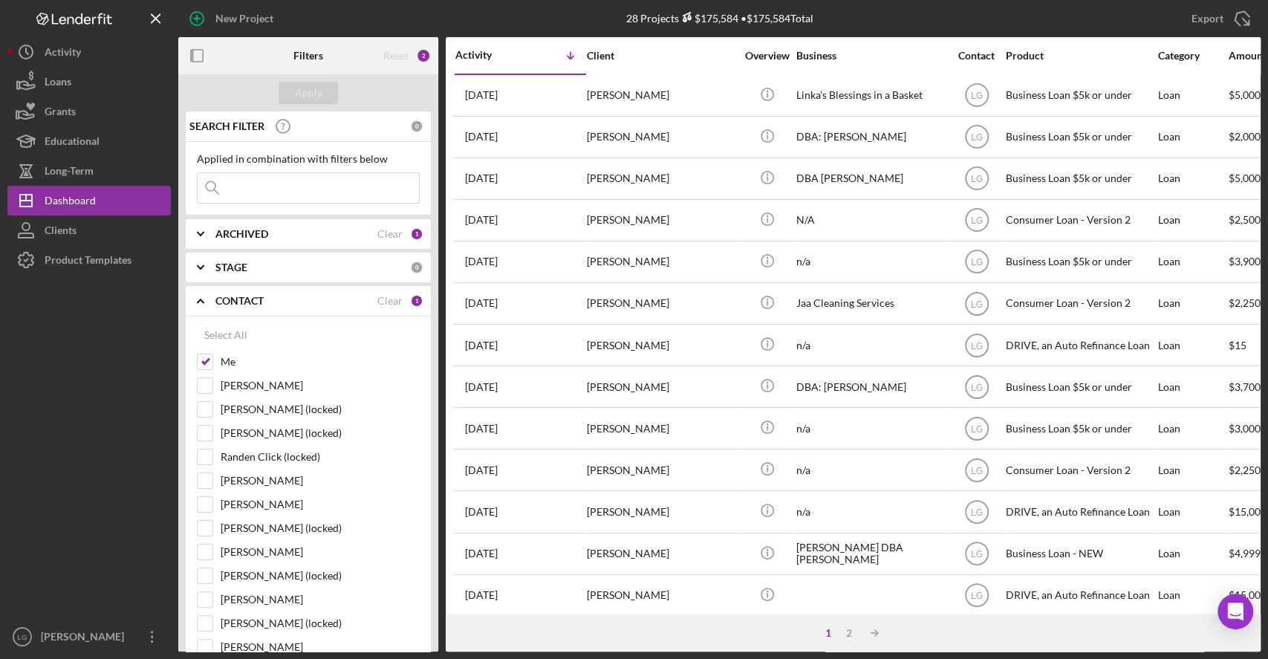
click at [410, 300] on div "1" at bounding box center [416, 300] width 13 height 13
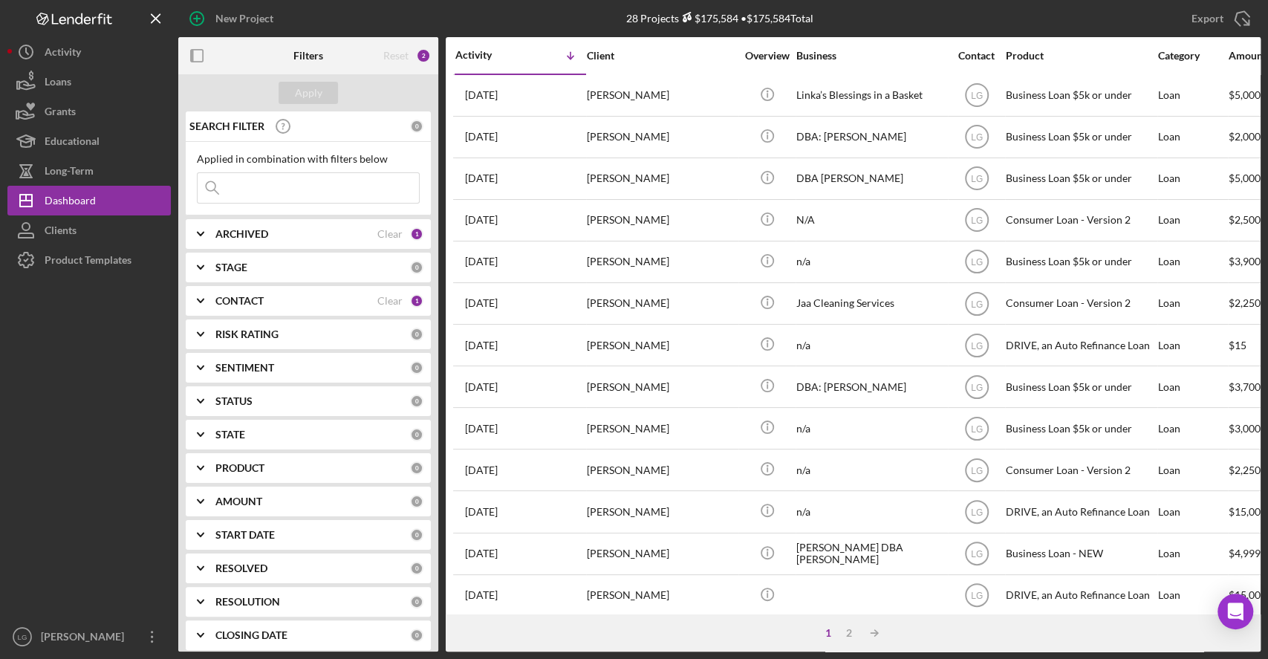
click at [410, 300] on div "1" at bounding box center [416, 300] width 13 height 13
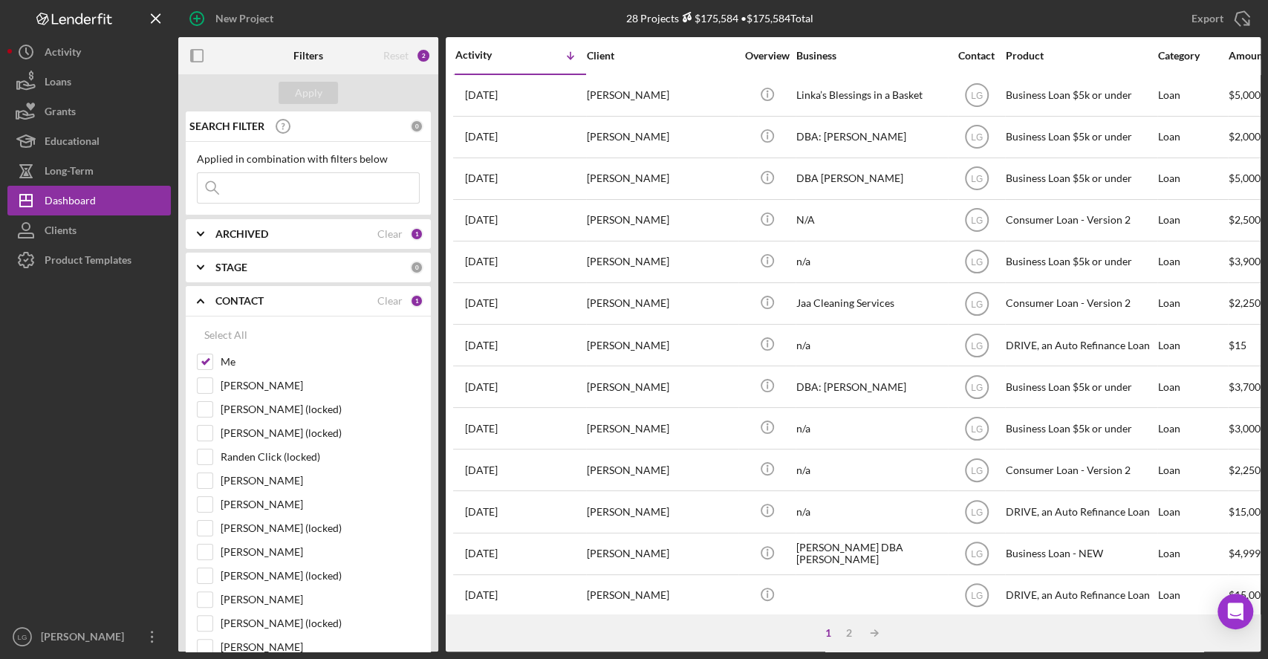
click at [410, 300] on div "1" at bounding box center [416, 300] width 13 height 13
